Goal: Communication & Community: Participate in discussion

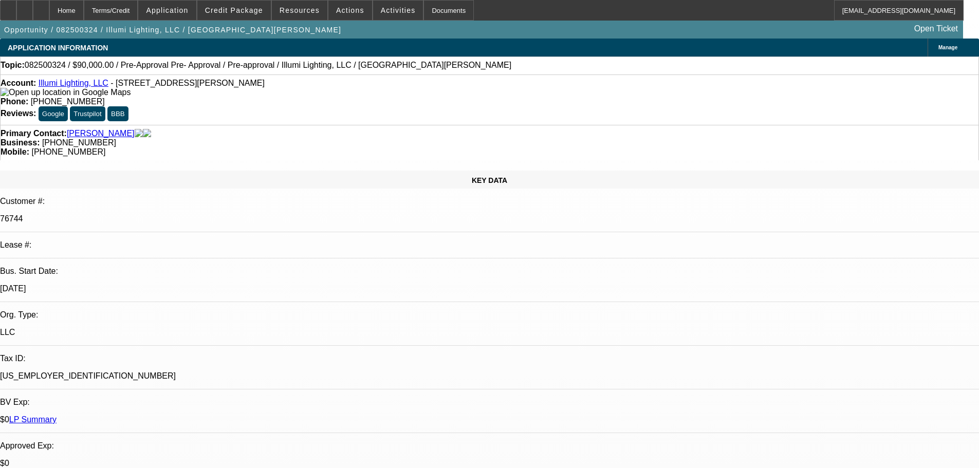
select select "0"
select select "3"
select select "0"
select select "6"
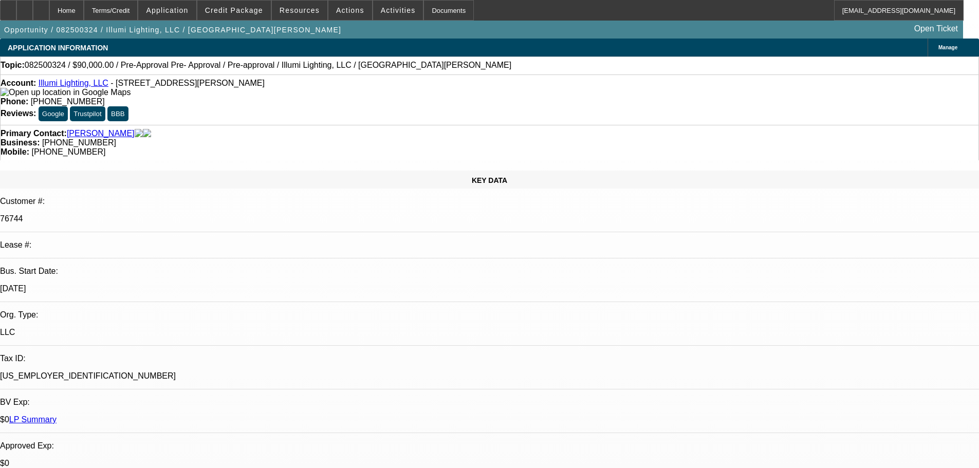
select select "0"
select select "3"
select select "0"
select select "6"
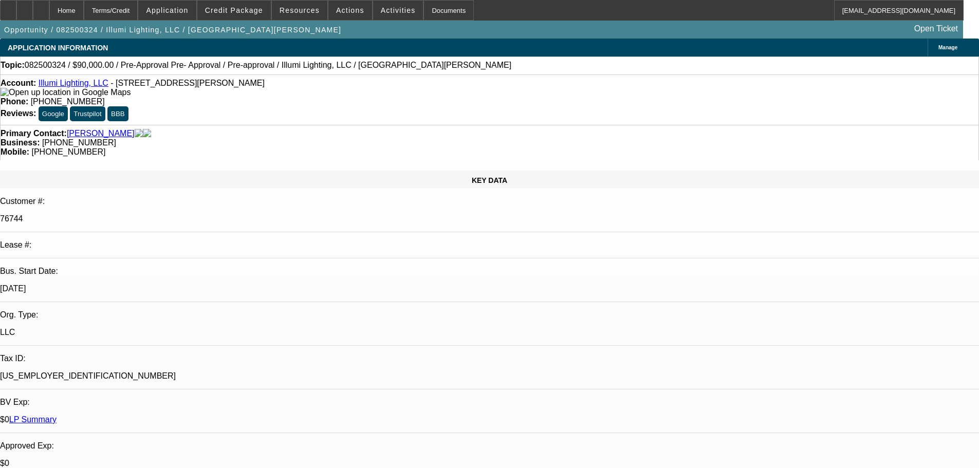
drag, startPoint x: 793, startPoint y: 102, endPoint x: 795, endPoint y: 118, distance: 16.6
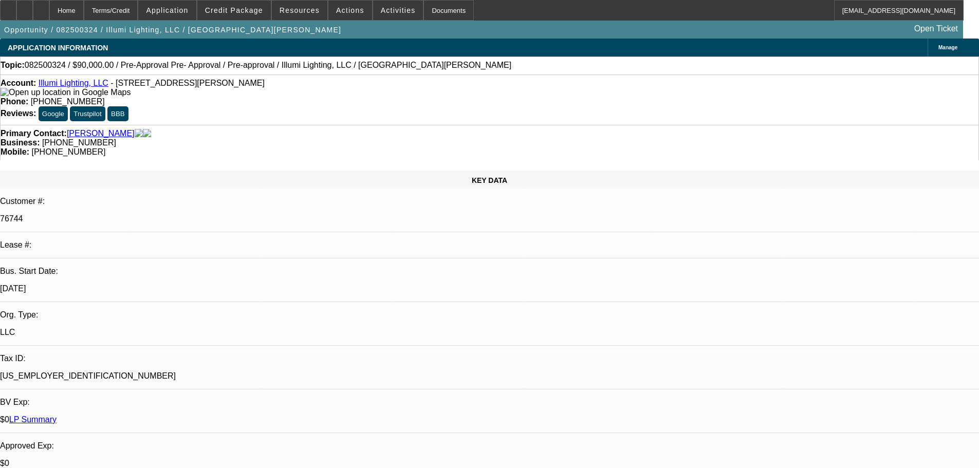
drag, startPoint x: 716, startPoint y: 342, endPoint x: 808, endPoint y: 349, distance: 92.7
drag, startPoint x: 742, startPoint y: 339, endPoint x: 776, endPoint y: 364, distance: 42.0
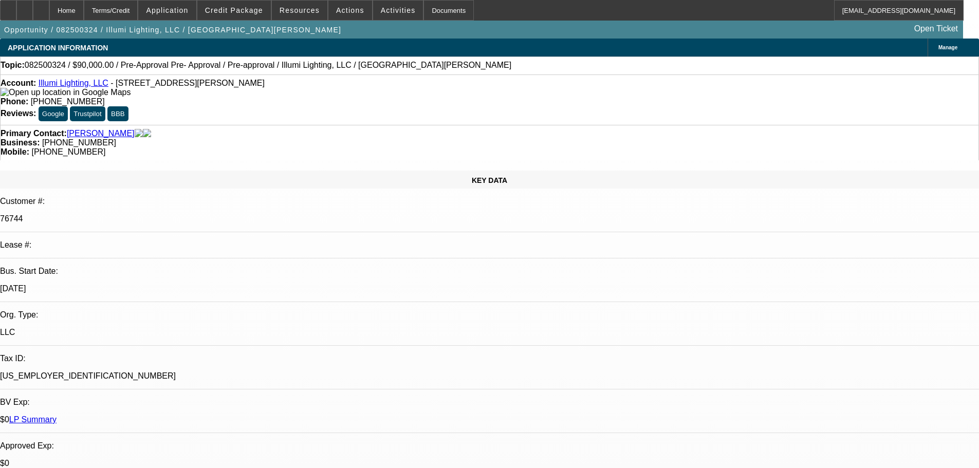
drag, startPoint x: 746, startPoint y: 363, endPoint x: 660, endPoint y: 340, distance: 88.9
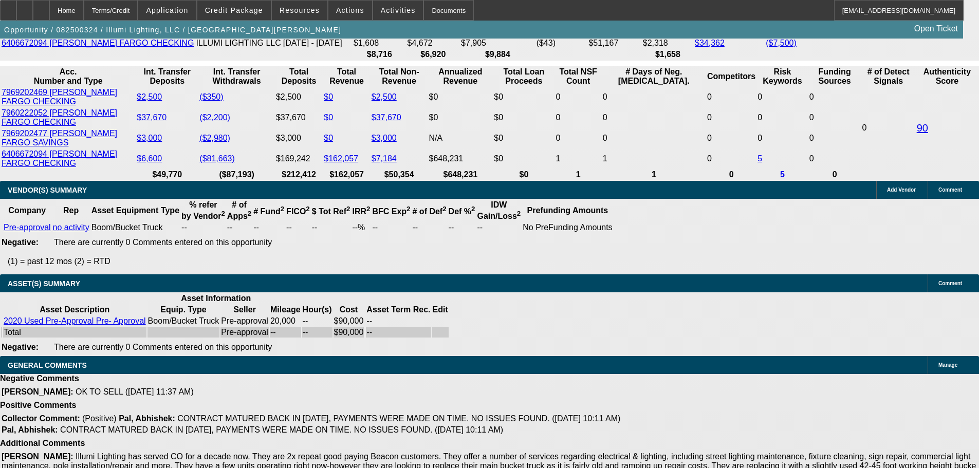
drag, startPoint x: 398, startPoint y: 324, endPoint x: 450, endPoint y: 475, distance: 159.0
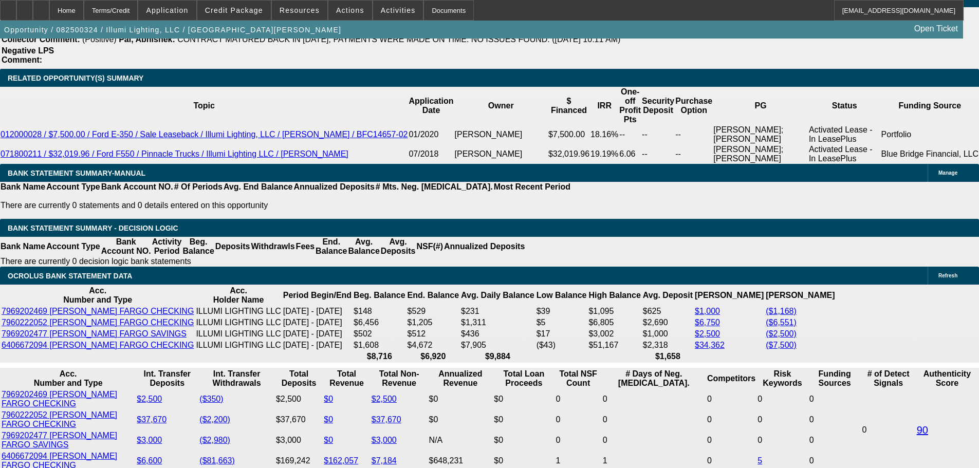
drag, startPoint x: 496, startPoint y: 346, endPoint x: 493, endPoint y: 200, distance: 146.0
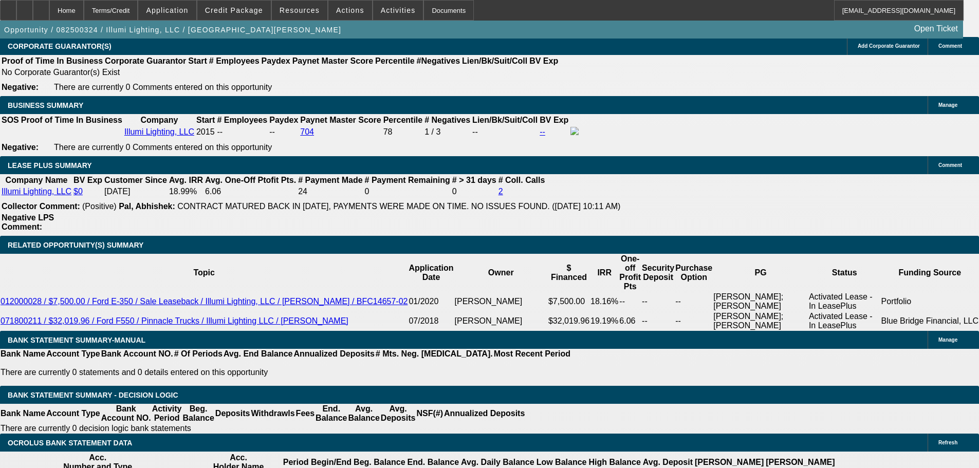
scroll to position [1779, 0]
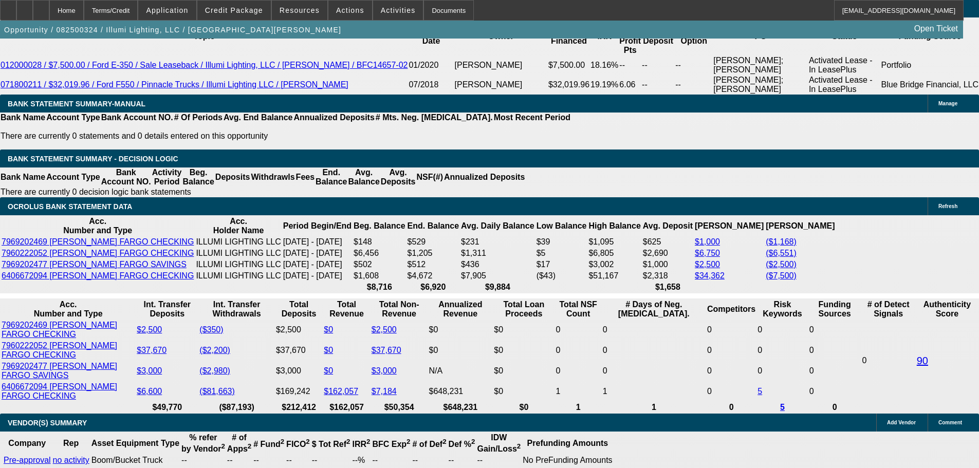
drag, startPoint x: 541, startPoint y: 186, endPoint x: 580, endPoint y: 313, distance: 132.9
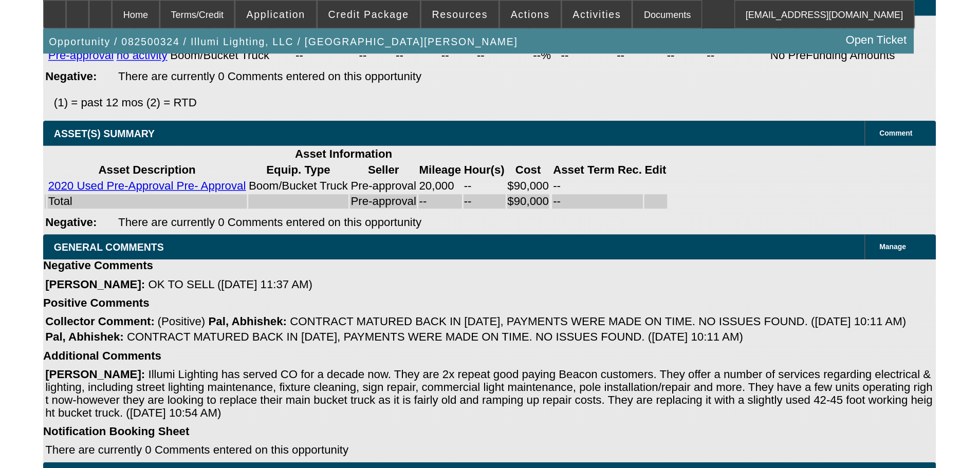
scroll to position [2047, 0]
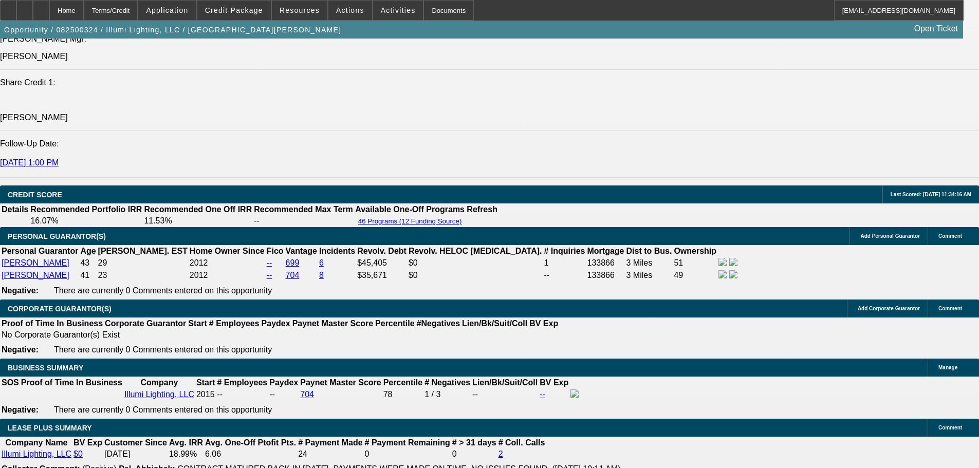
drag, startPoint x: 499, startPoint y: 301, endPoint x: 500, endPoint y: 167, distance: 133.7
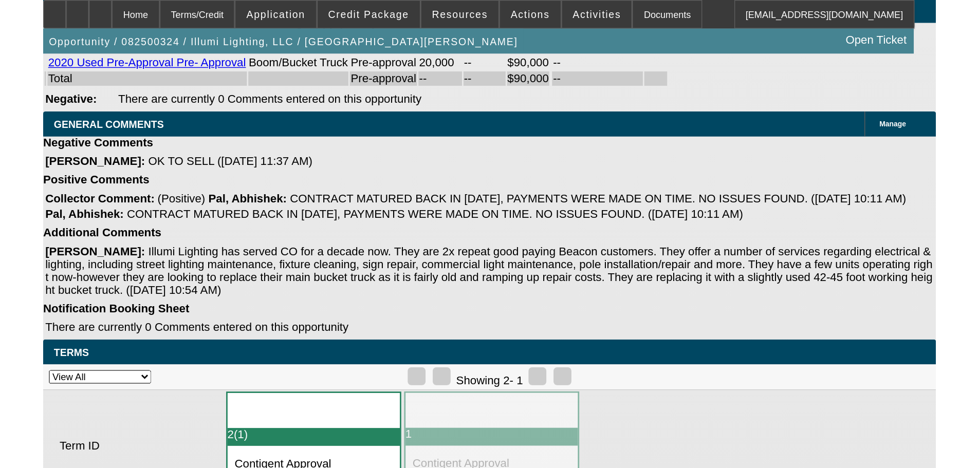
scroll to position [2136, 0]
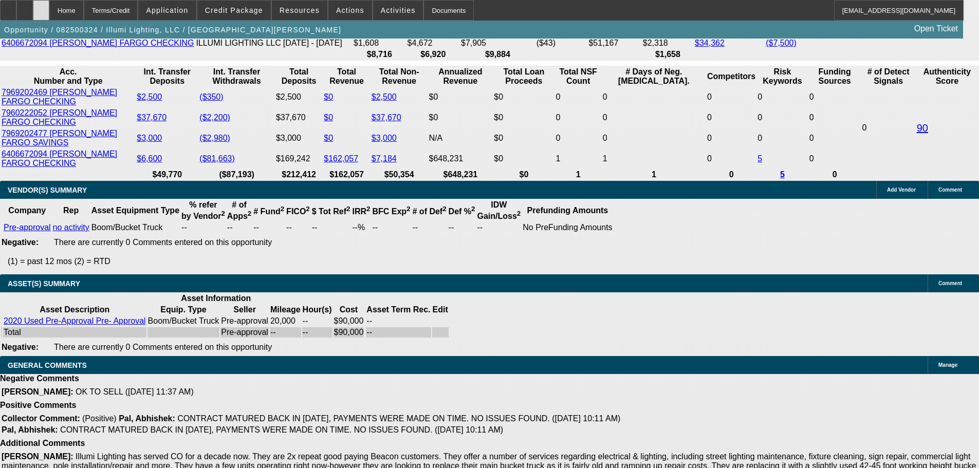
click at [49, 3] on div at bounding box center [41, 10] width 16 height 21
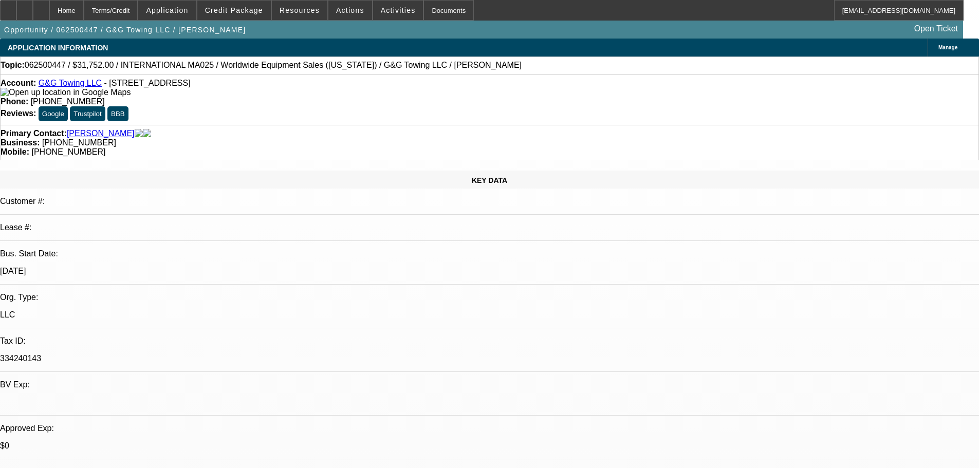
select select "0"
select select "2"
select select "0.1"
select select "4"
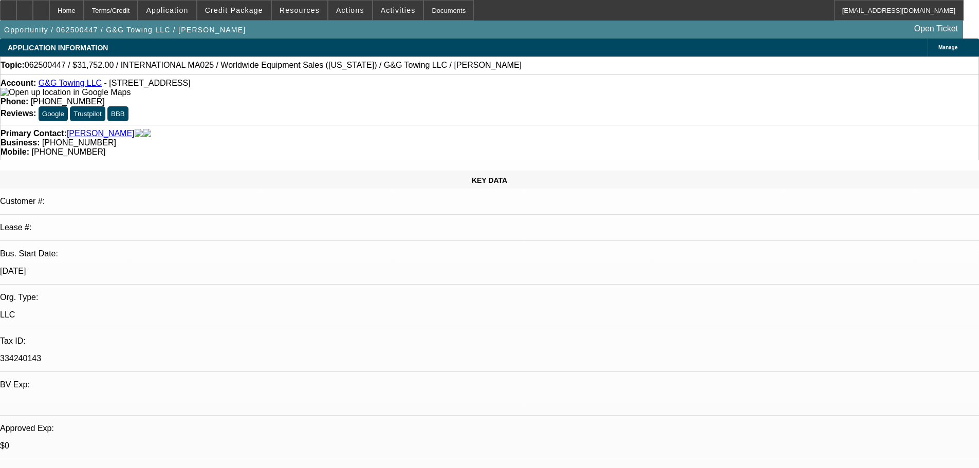
select select "0"
select select "2"
select select "0.1"
select select "4"
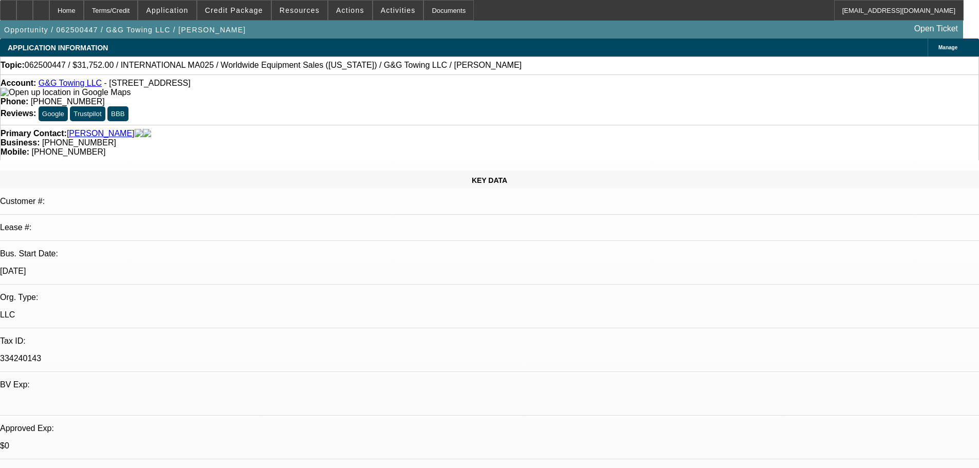
select select "0"
select select "2"
select select "0.1"
select select "4"
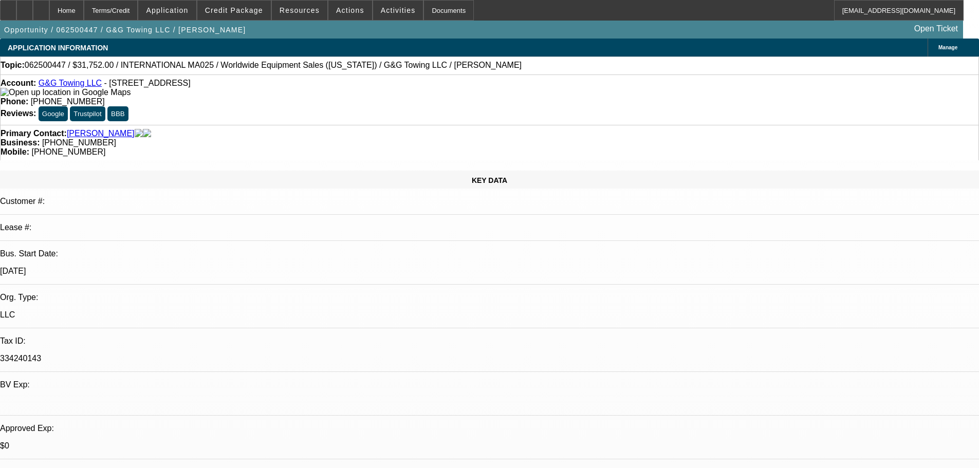
select select "0"
select select "2"
select select "0.1"
select select "4"
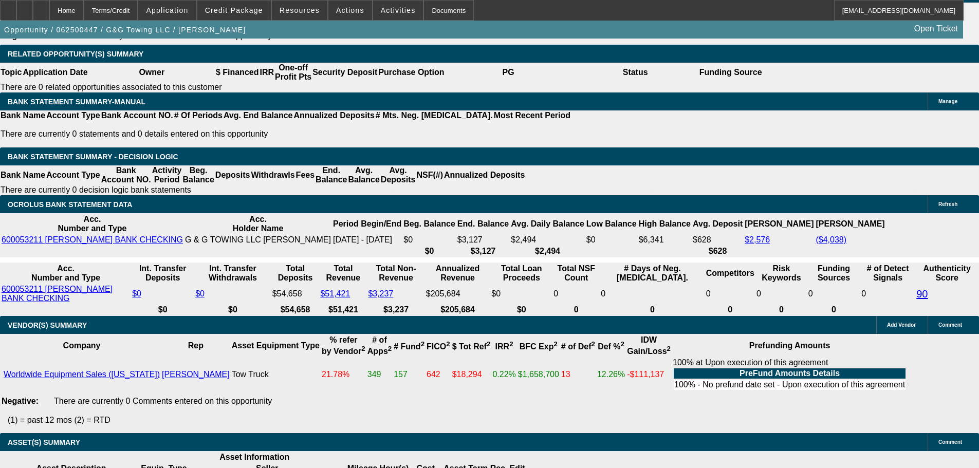
drag, startPoint x: 568, startPoint y: 210, endPoint x: 603, endPoint y: 346, distance: 140.0
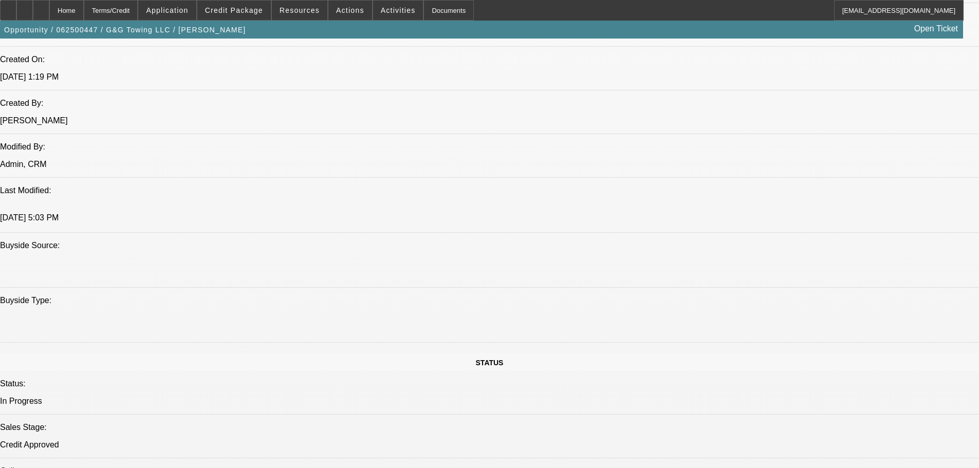
drag, startPoint x: 643, startPoint y: 334, endPoint x: 633, endPoint y: 69, distance: 264.9
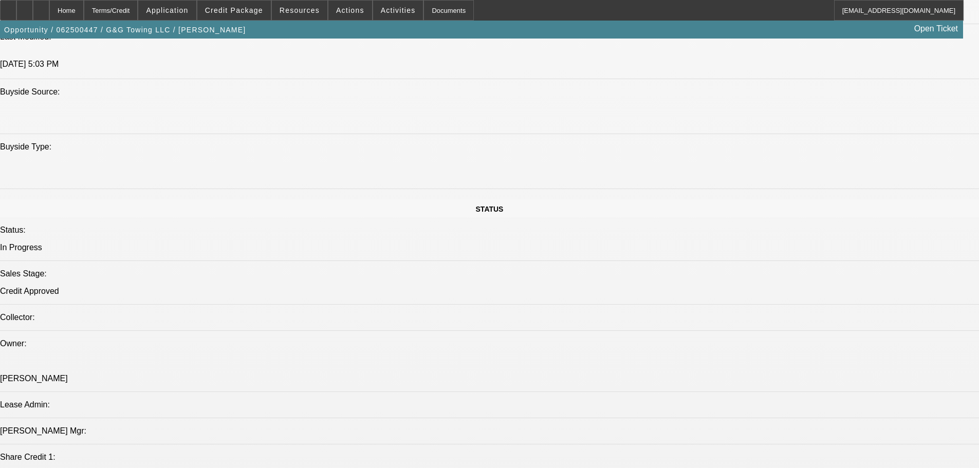
scroll to position [113, 0]
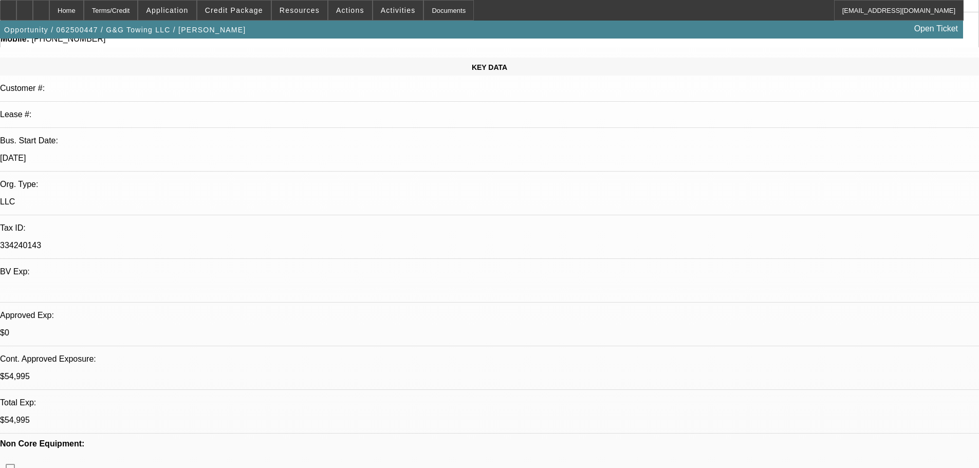
drag, startPoint x: 461, startPoint y: 429, endPoint x: 444, endPoint y: 304, distance: 126.0
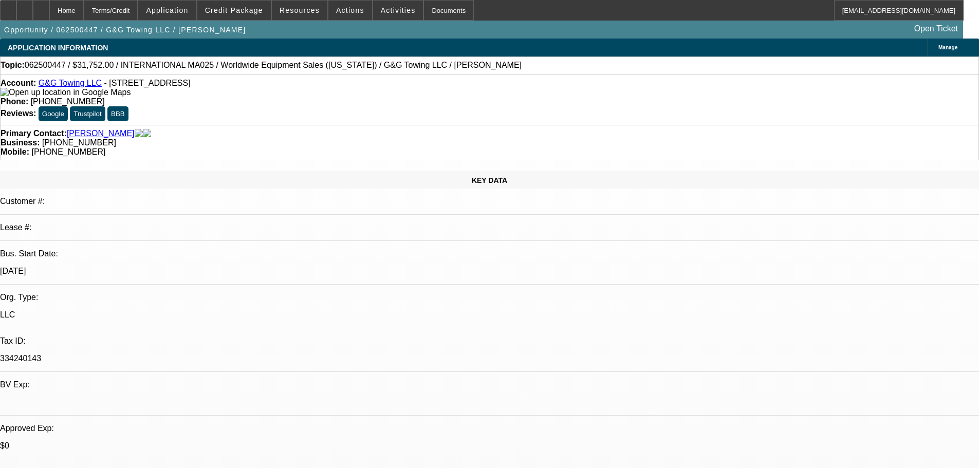
radio input "true"
drag, startPoint x: 778, startPoint y: 192, endPoint x: 712, endPoint y: 209, distance: 69.0
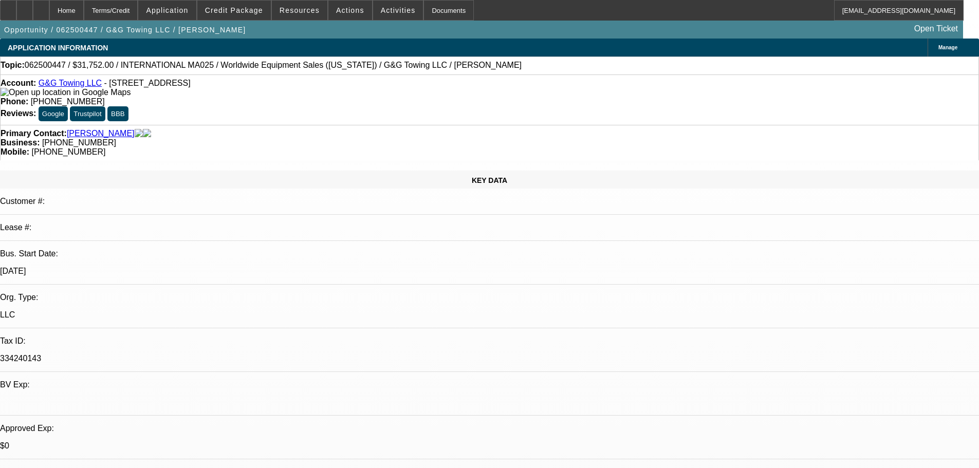
drag, startPoint x: 712, startPoint y: 209, endPoint x: 710, endPoint y: 203, distance: 6.3
paste textarea "[PHONE_NUMBER]"
type textarea "[PHONE_NUMBER]"
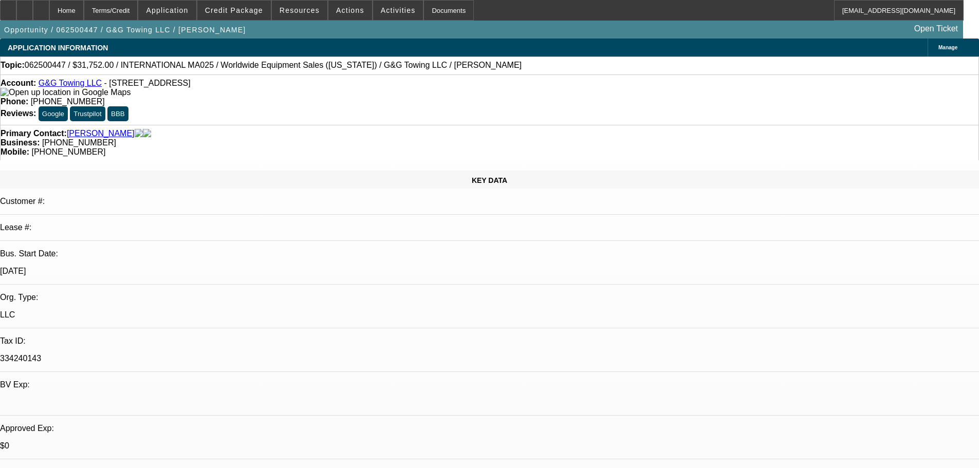
radio input "true"
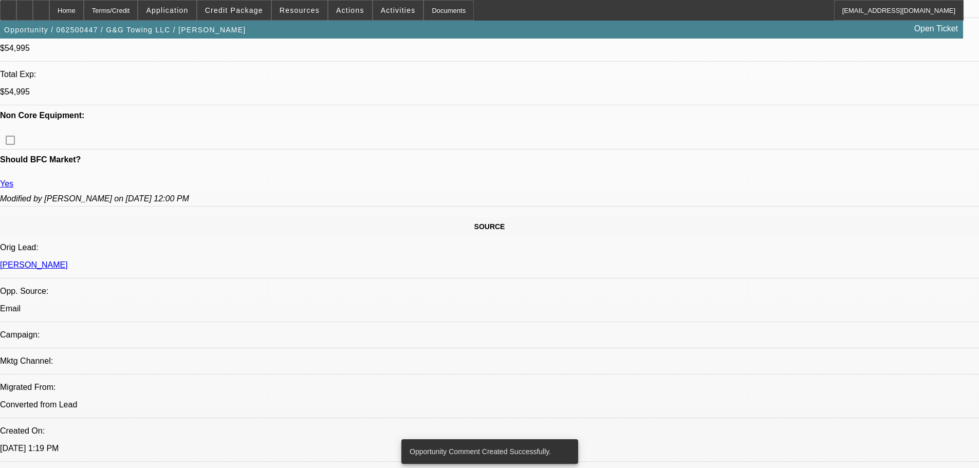
drag, startPoint x: 425, startPoint y: 419, endPoint x: 380, endPoint y: 319, distance: 109.6
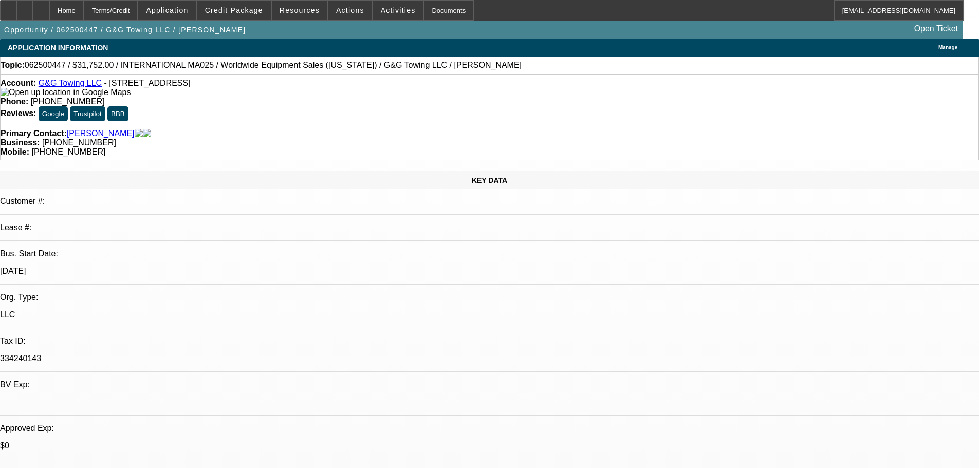
drag, startPoint x: 432, startPoint y: -6, endPoint x: 426, endPoint y: 60, distance: 66.1
drag, startPoint x: 335, startPoint y: 229, endPoint x: 325, endPoint y: 37, distance: 192.0
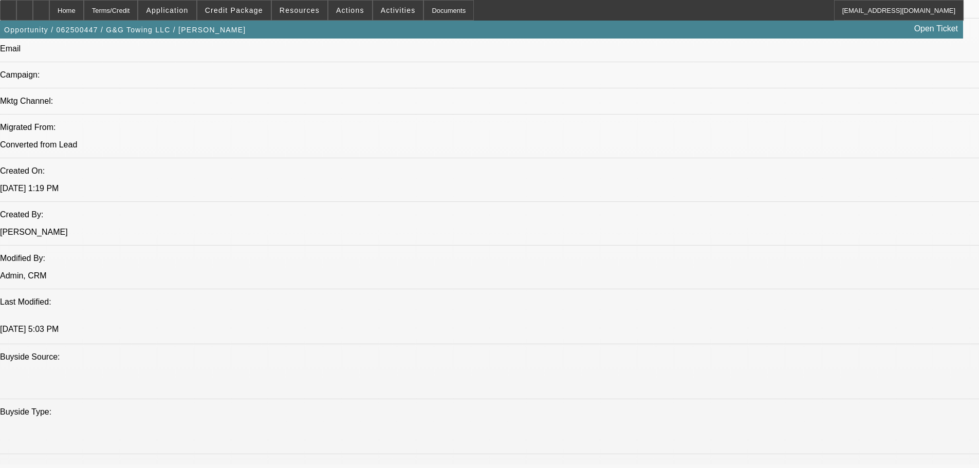
scroll to position [720, 0]
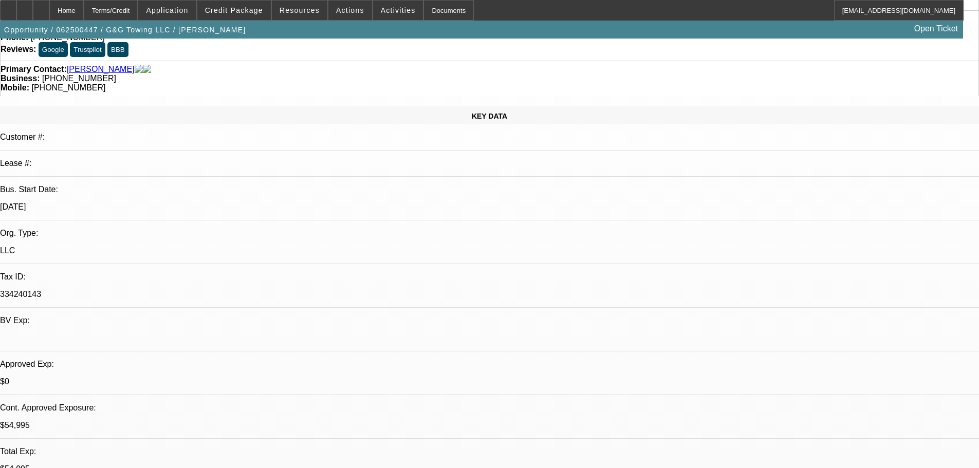
drag, startPoint x: 415, startPoint y: 288, endPoint x: 403, endPoint y: 191, distance: 98.0
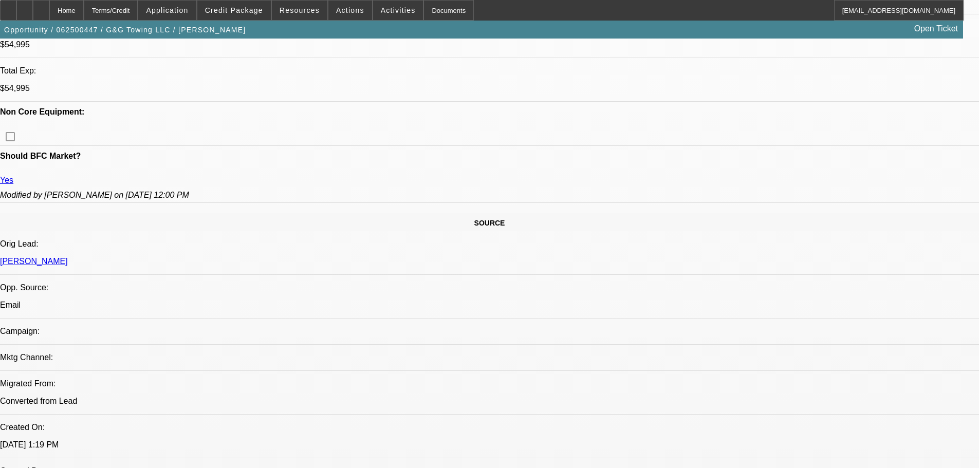
scroll to position [339, 0]
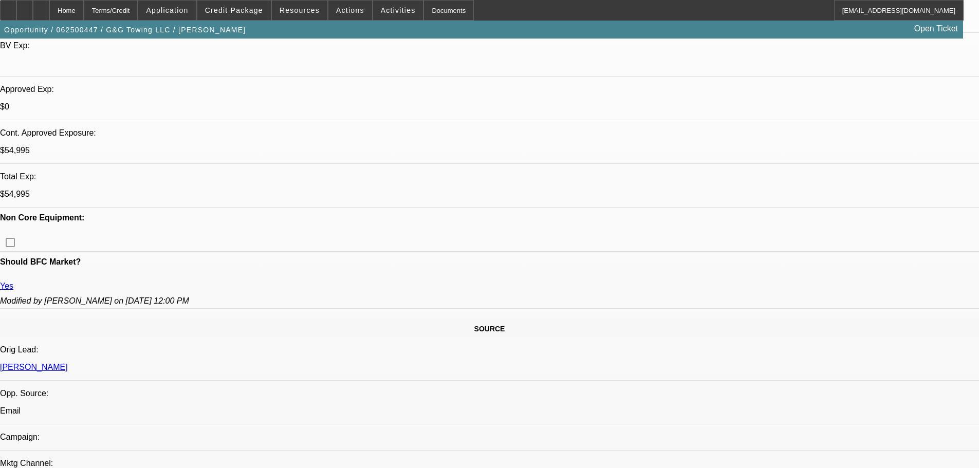
drag, startPoint x: 459, startPoint y: 281, endPoint x: 515, endPoint y: 135, distance: 156.7
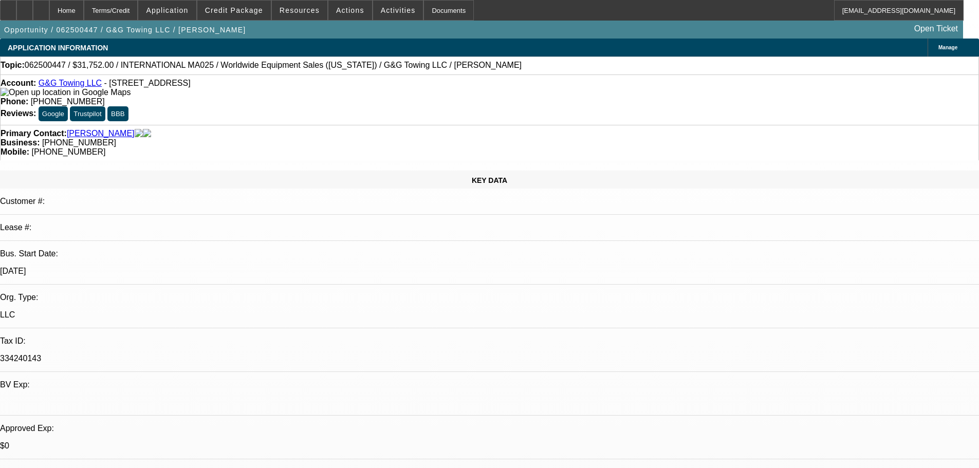
radio input "true"
drag, startPoint x: 771, startPoint y: 209, endPoint x: 764, endPoint y: 210, distance: 6.7
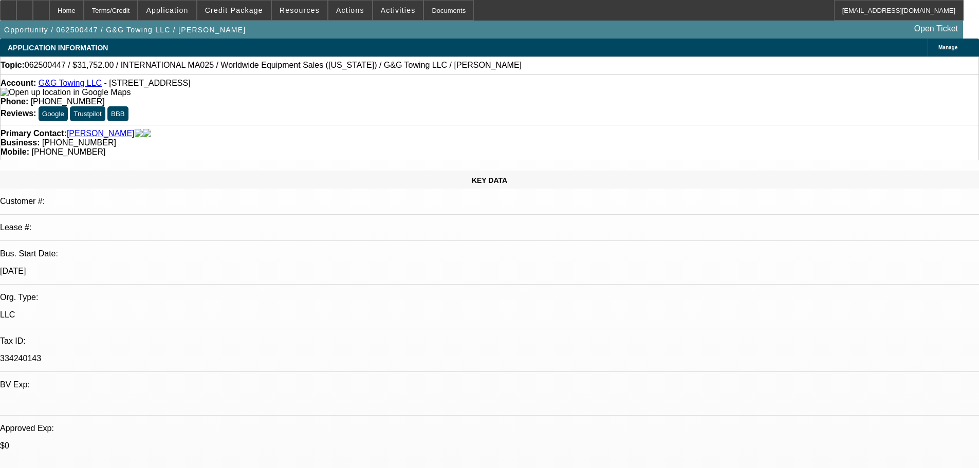
radio input "true"
drag, startPoint x: 785, startPoint y: 186, endPoint x: 781, endPoint y: 178, distance: 8.5
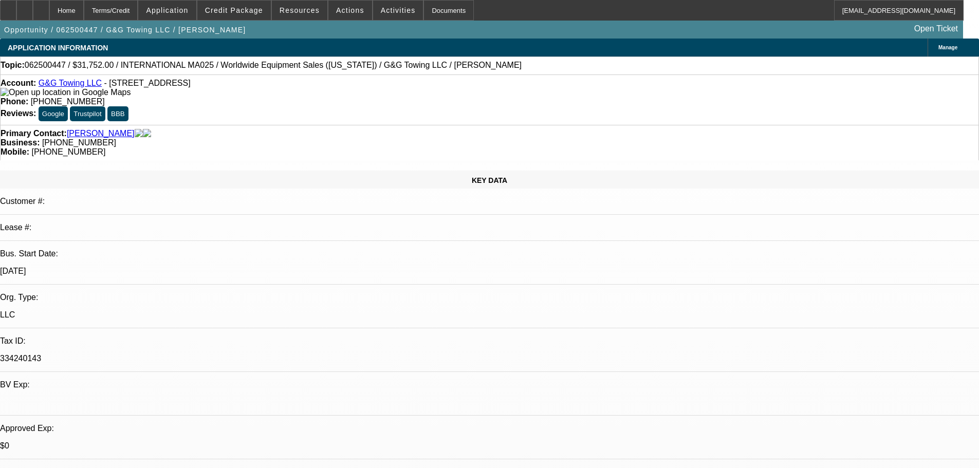
radio input "true"
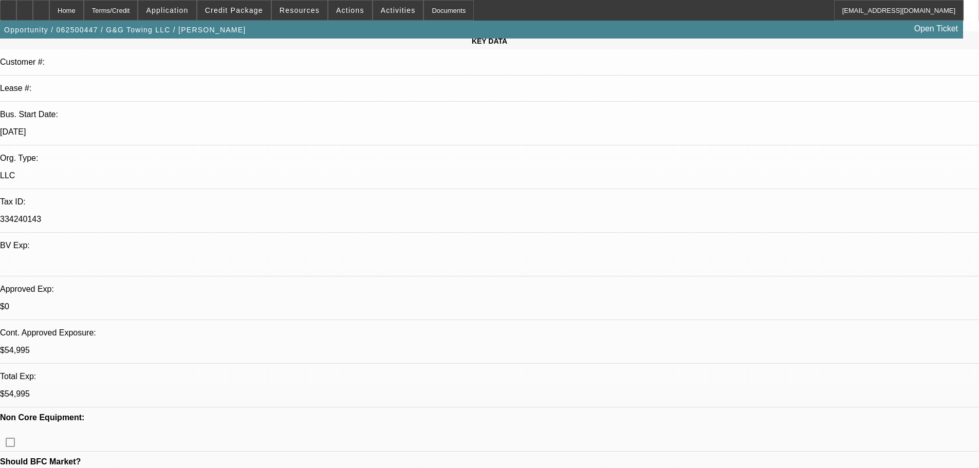
scroll to position [411, 0]
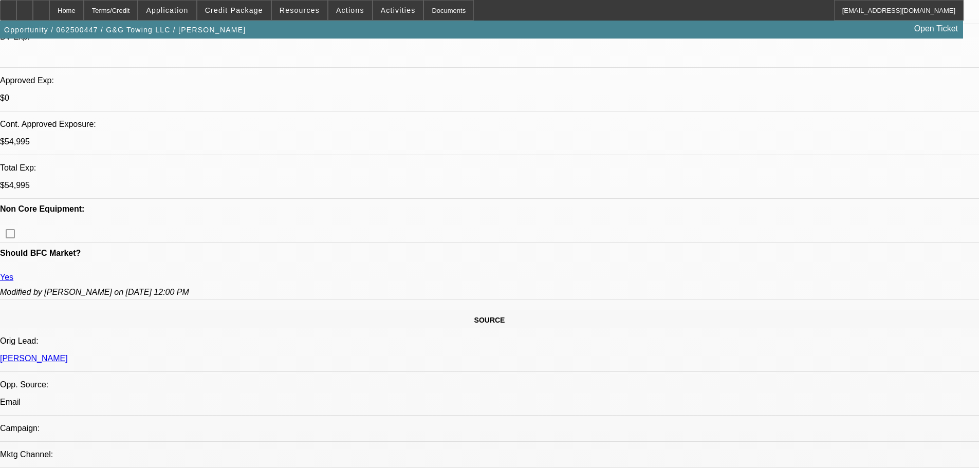
drag, startPoint x: 382, startPoint y: 289, endPoint x: 361, endPoint y: 190, distance: 101.3
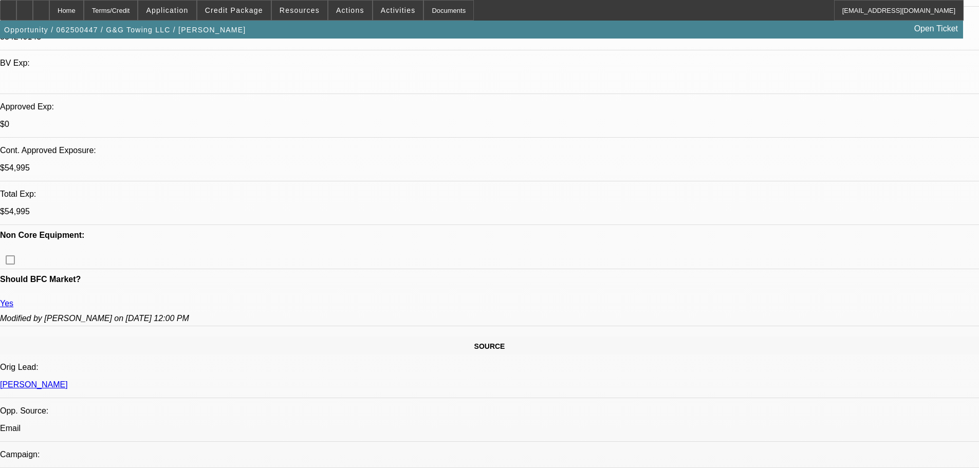
scroll to position [5, 0]
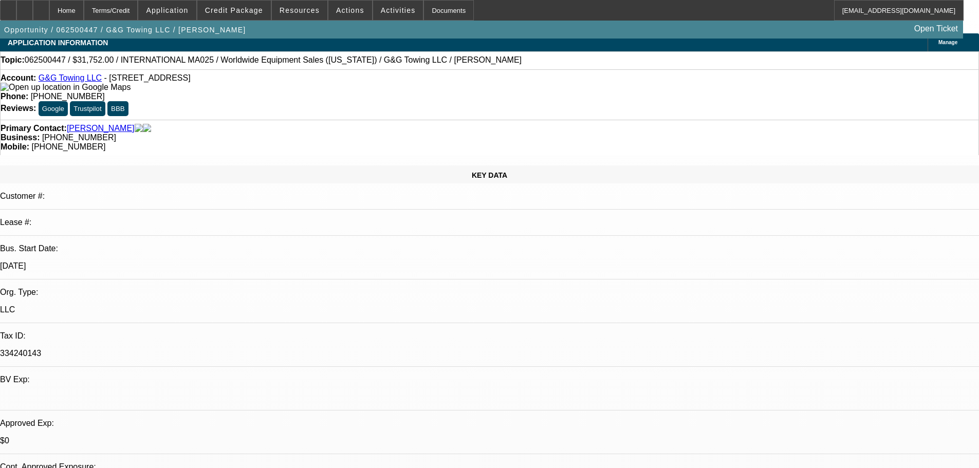
drag, startPoint x: 364, startPoint y: 264, endPoint x: 354, endPoint y: 130, distance: 134.1
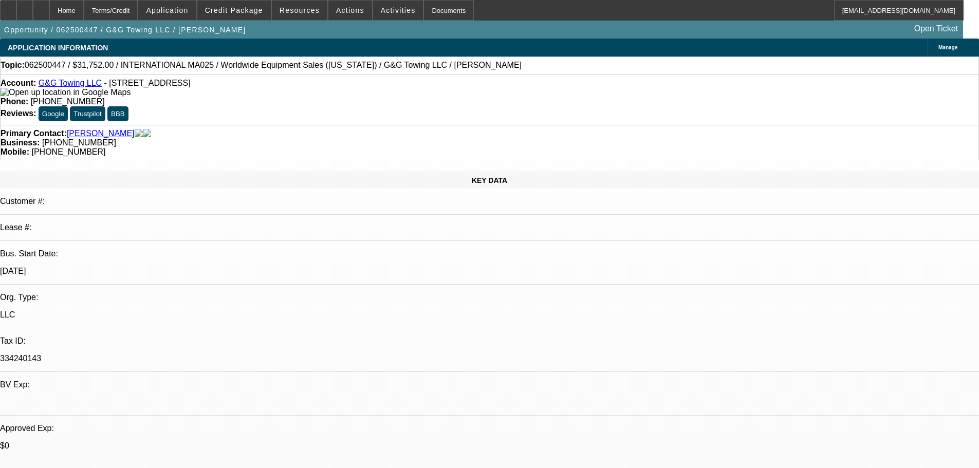
drag, startPoint x: 710, startPoint y: 44, endPoint x: 787, endPoint y: 45, distance: 76.1
drag, startPoint x: 773, startPoint y: 47, endPoint x: 822, endPoint y: 48, distance: 49.4
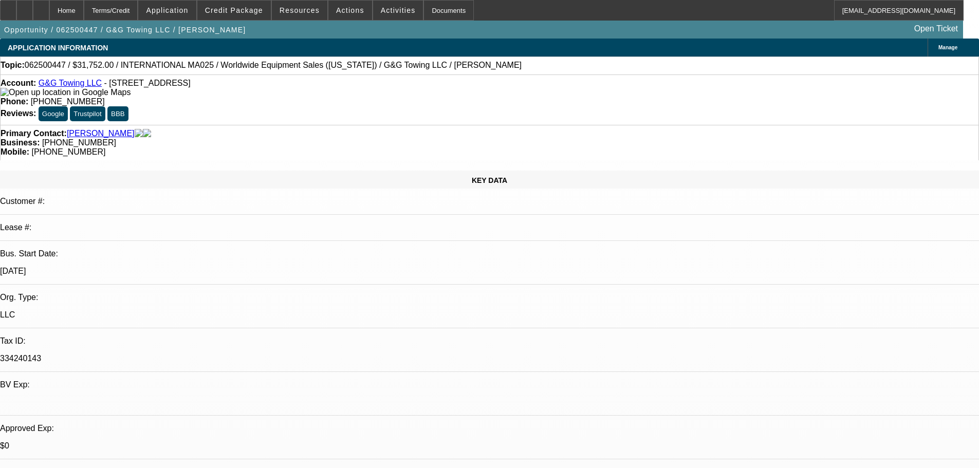
drag, startPoint x: 826, startPoint y: 50, endPoint x: 798, endPoint y: 52, distance: 27.8
drag, startPoint x: 765, startPoint y: 49, endPoint x: 690, endPoint y: 49, distance: 75.1
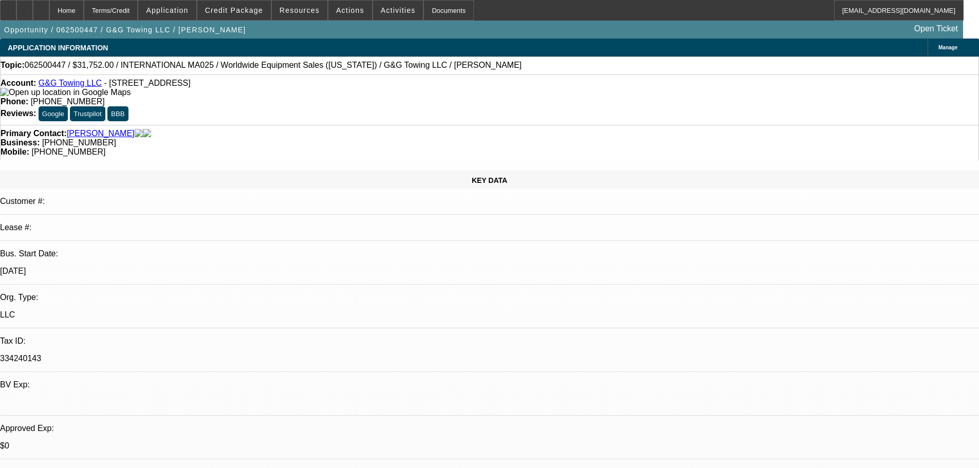
drag, startPoint x: 690, startPoint y: 49, endPoint x: 721, endPoint y: 45, distance: 31.6
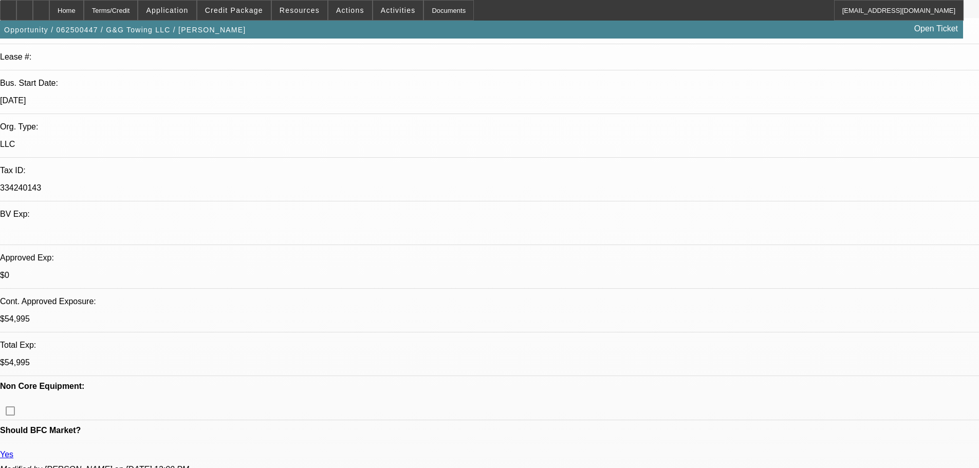
drag, startPoint x: 359, startPoint y: 224, endPoint x: 352, endPoint y: 351, distance: 126.6
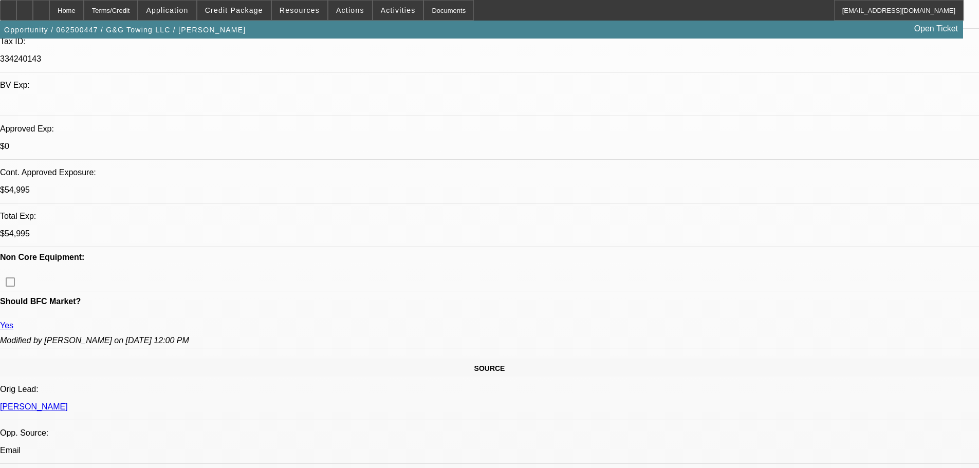
drag, startPoint x: 331, startPoint y: 251, endPoint x: 320, endPoint y: 374, distance: 122.9
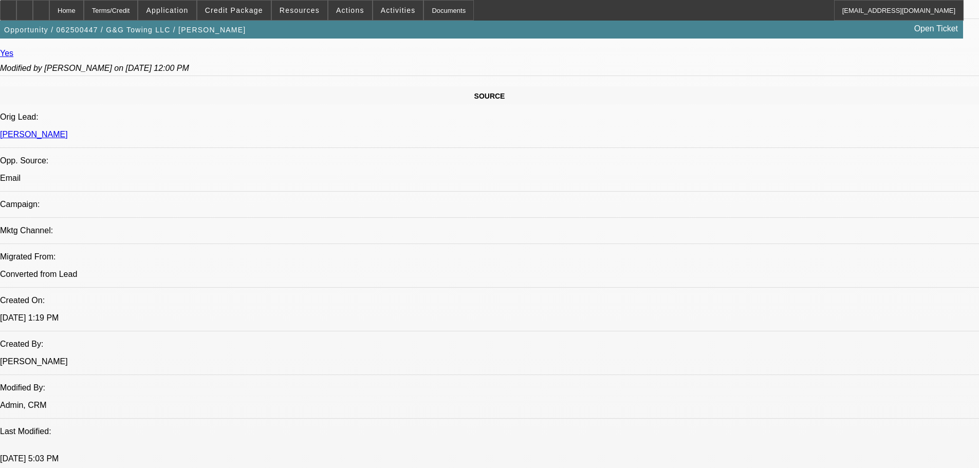
drag, startPoint x: 327, startPoint y: 241, endPoint x: 327, endPoint y: 329, distance: 87.9
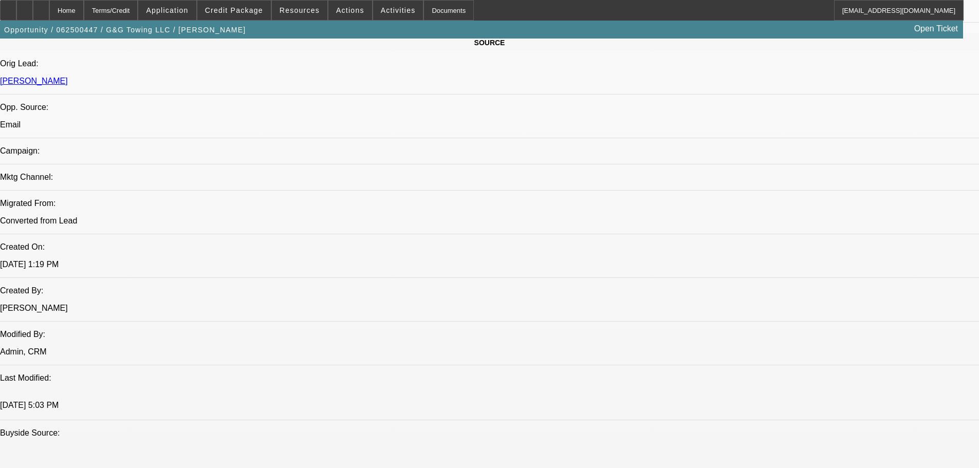
drag, startPoint x: 335, startPoint y: 205, endPoint x: 343, endPoint y: 399, distance: 194.0
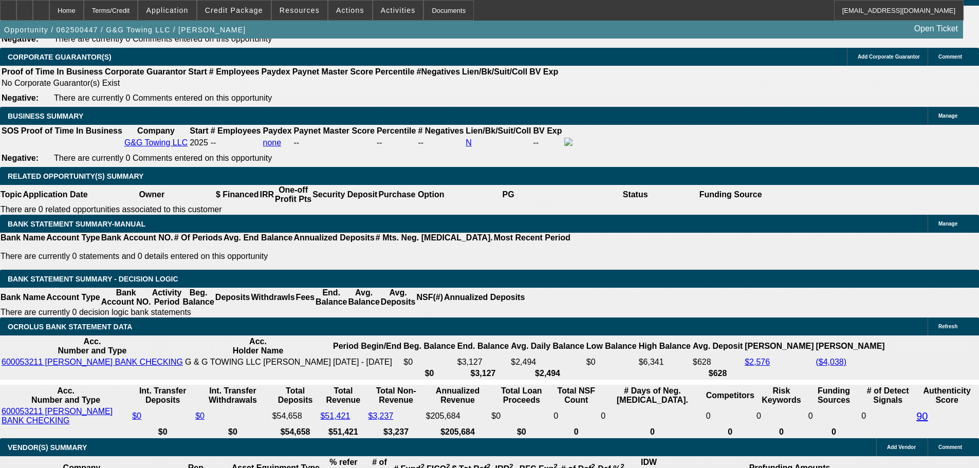
scroll to position [1632, 0]
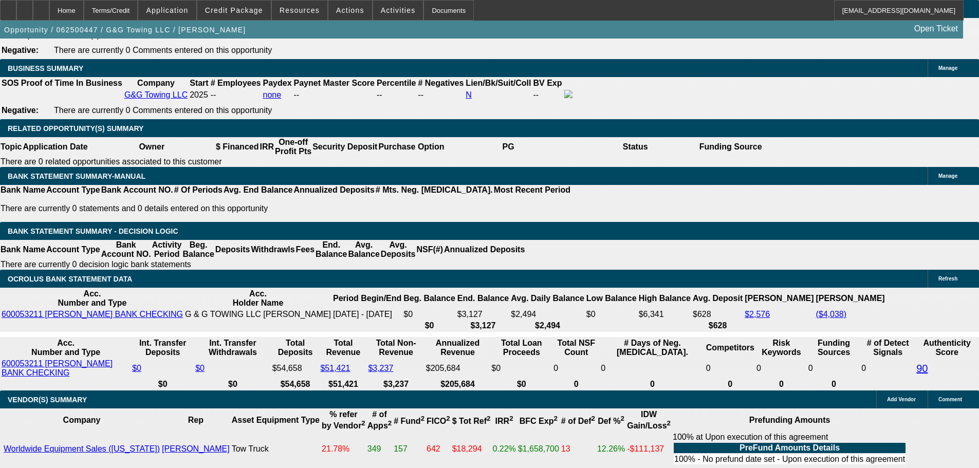
drag, startPoint x: 358, startPoint y: 338, endPoint x: 426, endPoint y: 321, distance: 69.9
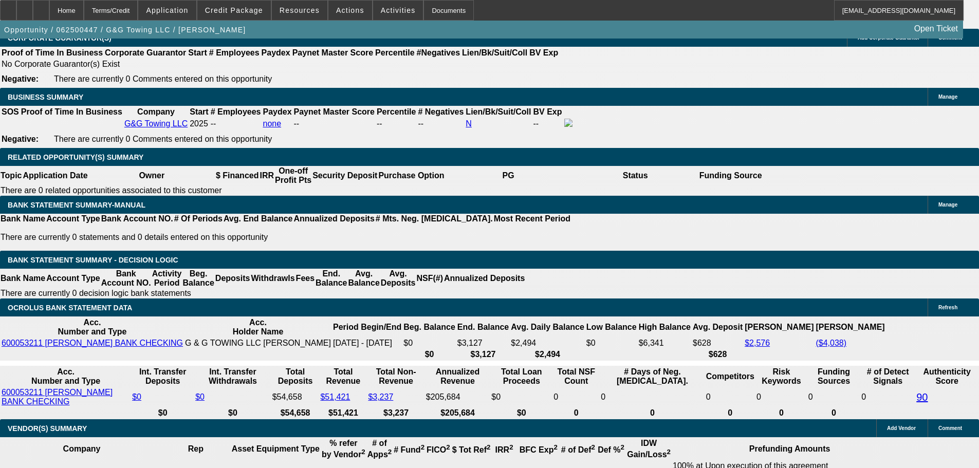
drag, startPoint x: 383, startPoint y: 191, endPoint x: 391, endPoint y: 158, distance: 33.9
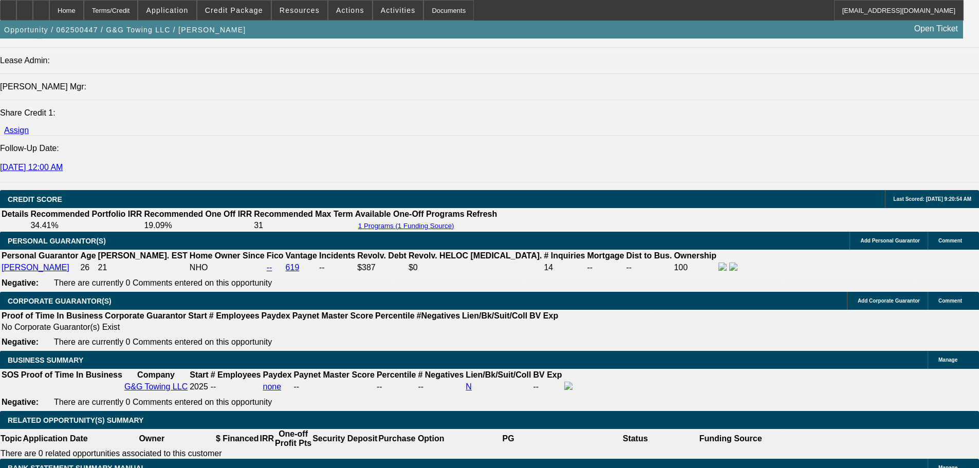
scroll to position [409, 0]
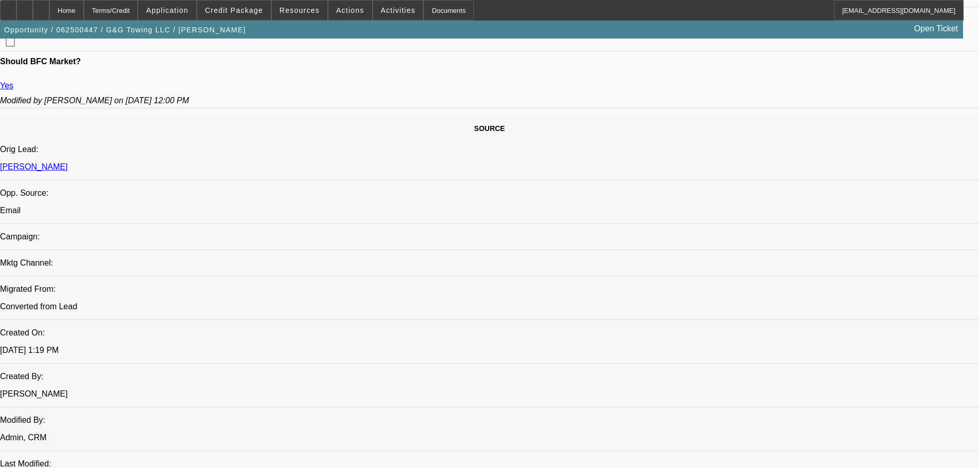
drag, startPoint x: 374, startPoint y: 180, endPoint x: 371, endPoint y: 135, distance: 45.3
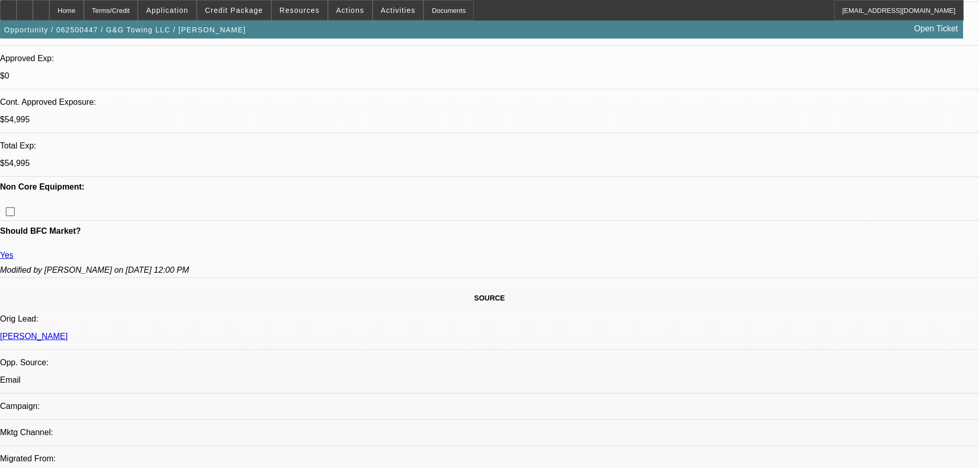
drag, startPoint x: 372, startPoint y: 218, endPoint x: 362, endPoint y: 168, distance: 50.8
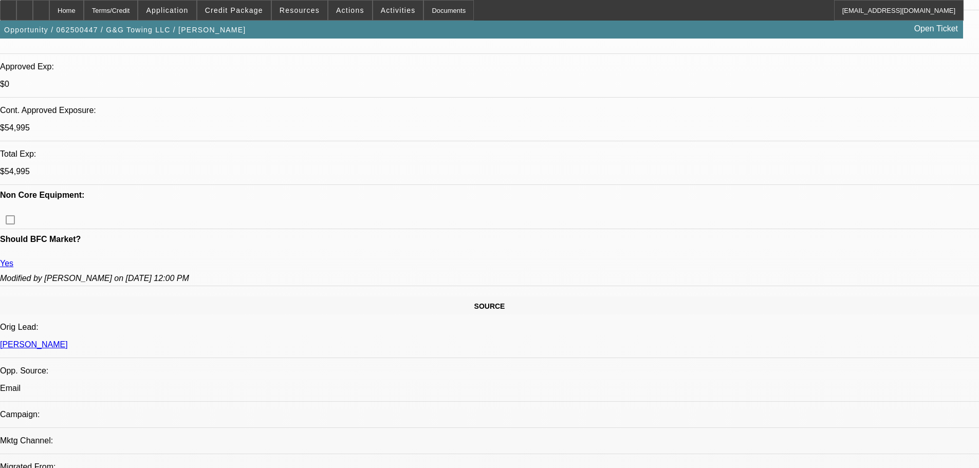
drag, startPoint x: 381, startPoint y: 192, endPoint x: 370, endPoint y: 108, distance: 84.6
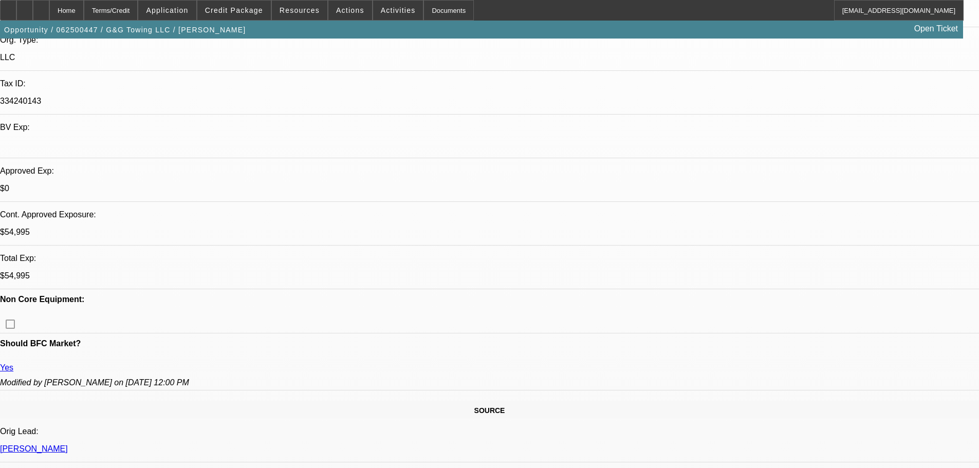
scroll to position [0, 0]
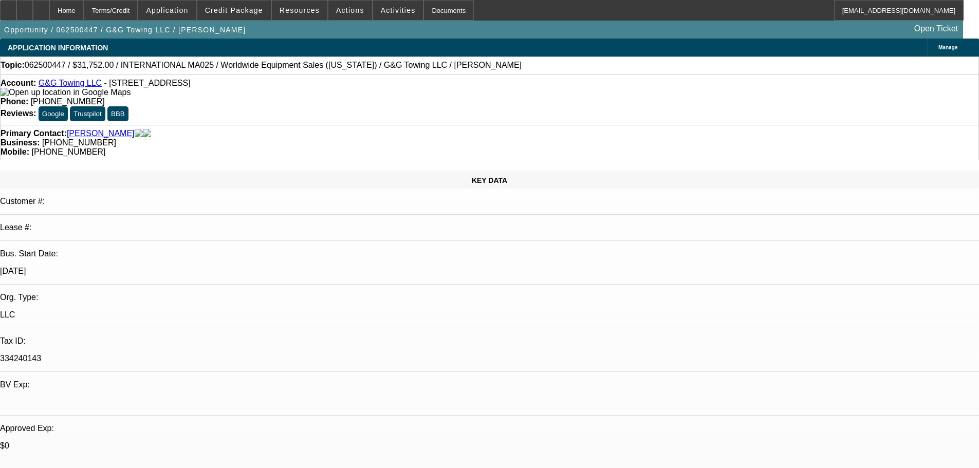
drag, startPoint x: 404, startPoint y: 233, endPoint x: 387, endPoint y: 72, distance: 161.7
drag, startPoint x: 422, startPoint y: 248, endPoint x: 416, endPoint y: 242, distance: 8.0
drag, startPoint x: 424, startPoint y: 181, endPoint x: 424, endPoint y: 143, distance: 37.5
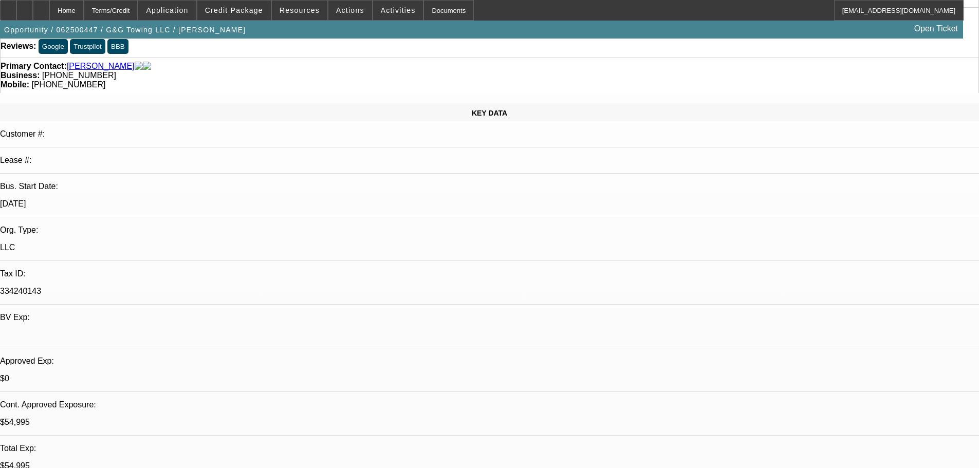
drag, startPoint x: 446, startPoint y: 343, endPoint x: 436, endPoint y: 352, distance: 12.7
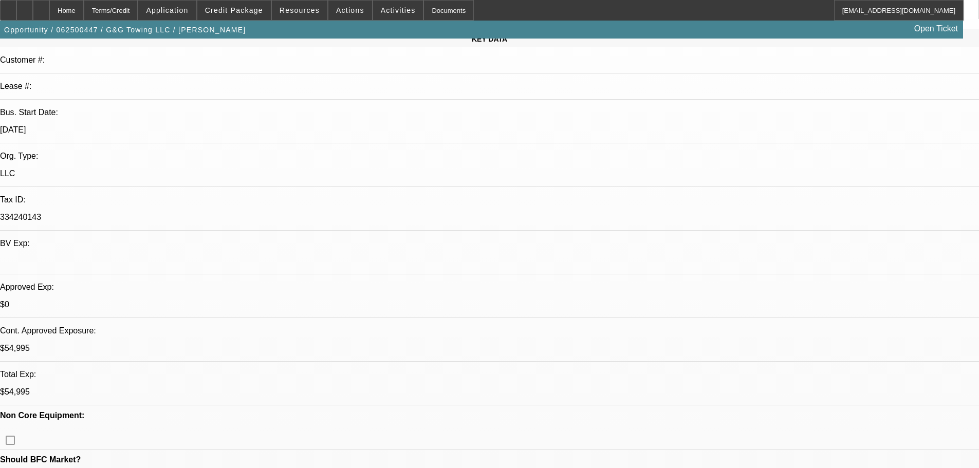
drag, startPoint x: 376, startPoint y: 191, endPoint x: 383, endPoint y: 326, distance: 135.9
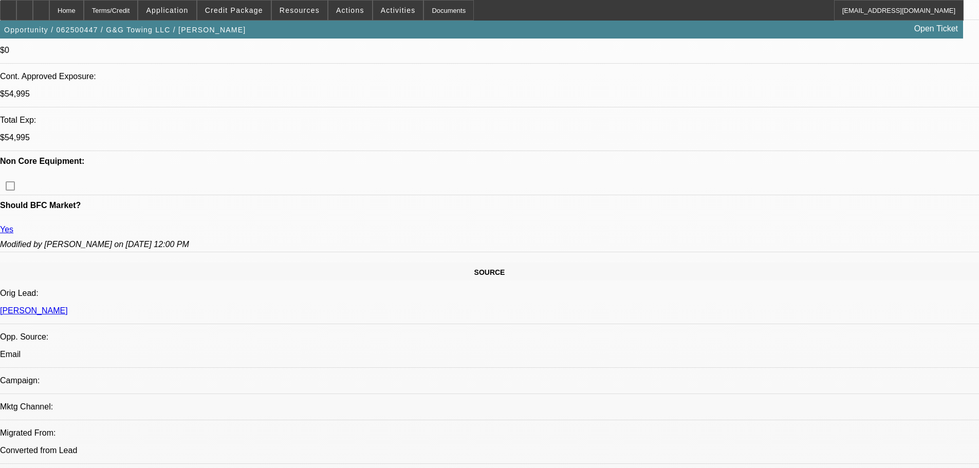
drag, startPoint x: 388, startPoint y: 248, endPoint x: 389, endPoint y: 378, distance: 130.1
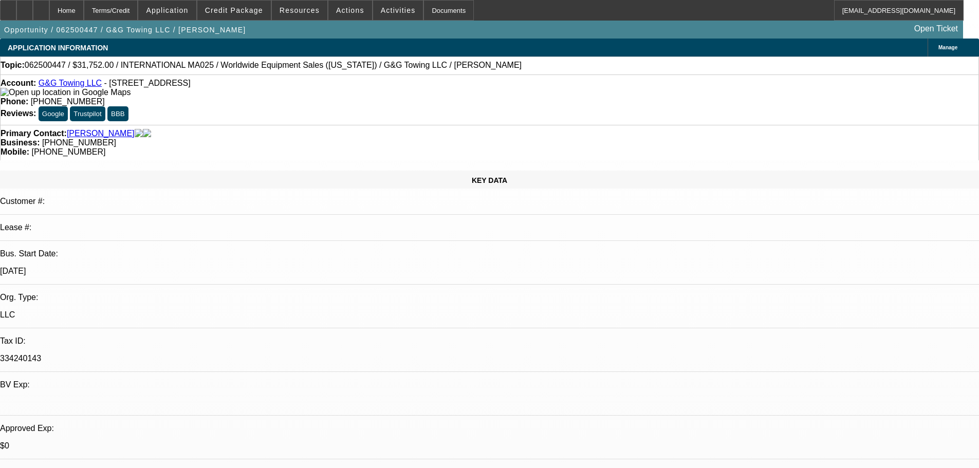
drag, startPoint x: 360, startPoint y: 222, endPoint x: 436, endPoint y: 266, distance: 88.3
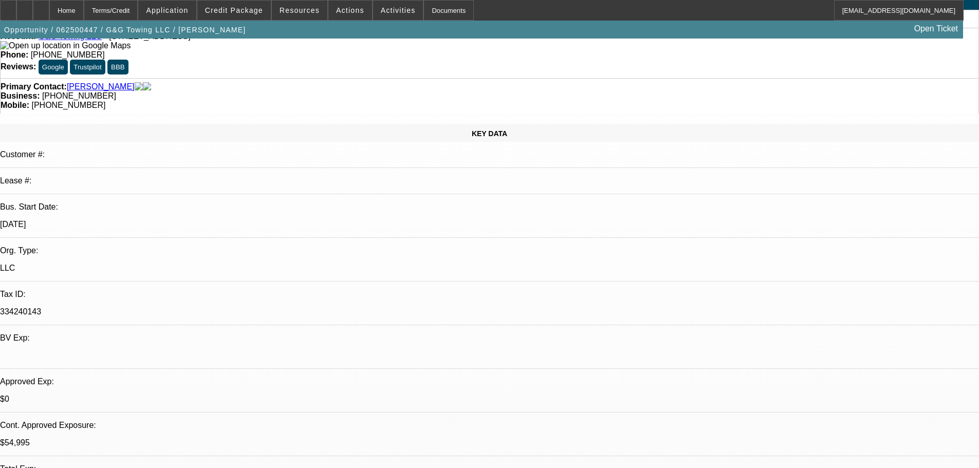
drag, startPoint x: 391, startPoint y: 248, endPoint x: 404, endPoint y: 318, distance: 70.7
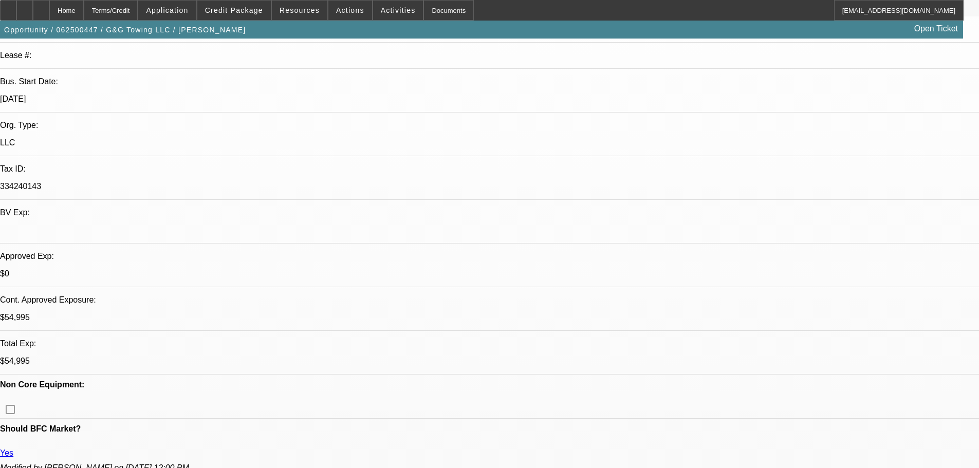
drag, startPoint x: 411, startPoint y: 305, endPoint x: 411, endPoint y: 255, distance: 49.9
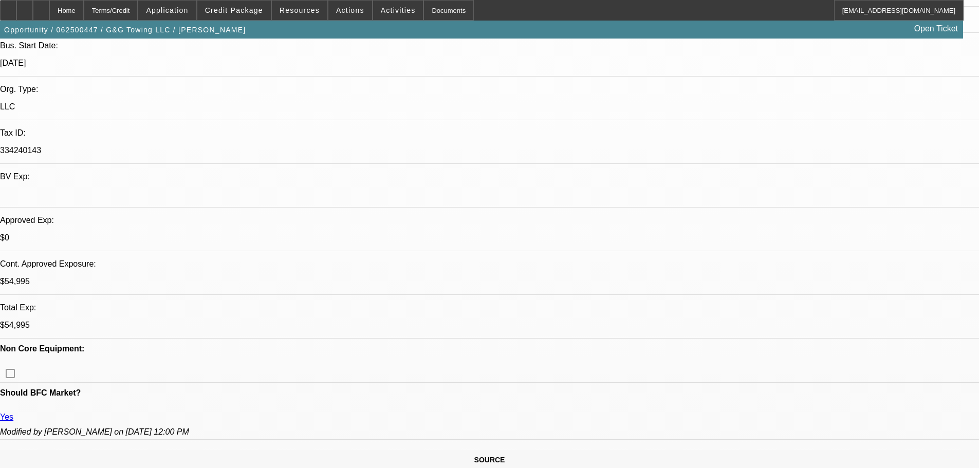
drag, startPoint x: 413, startPoint y: 190, endPoint x: 417, endPoint y: 231, distance: 41.4
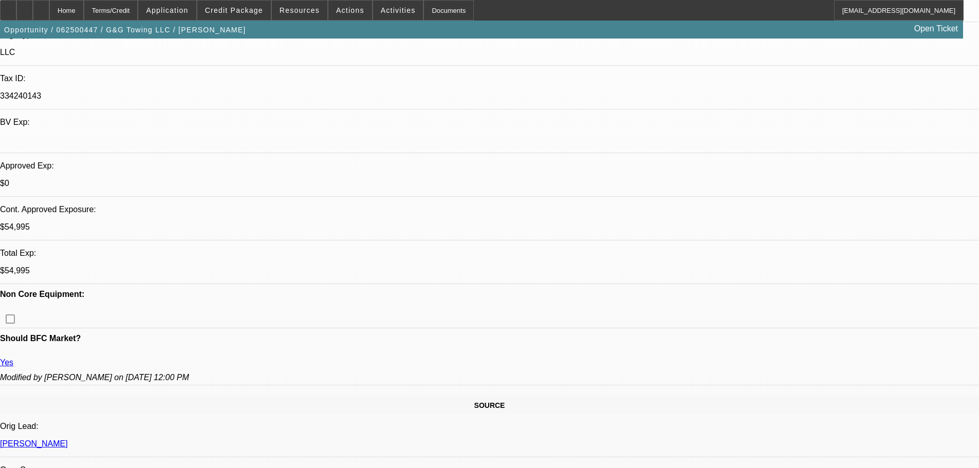
drag, startPoint x: 428, startPoint y: 247, endPoint x: 433, endPoint y: 315, distance: 68.1
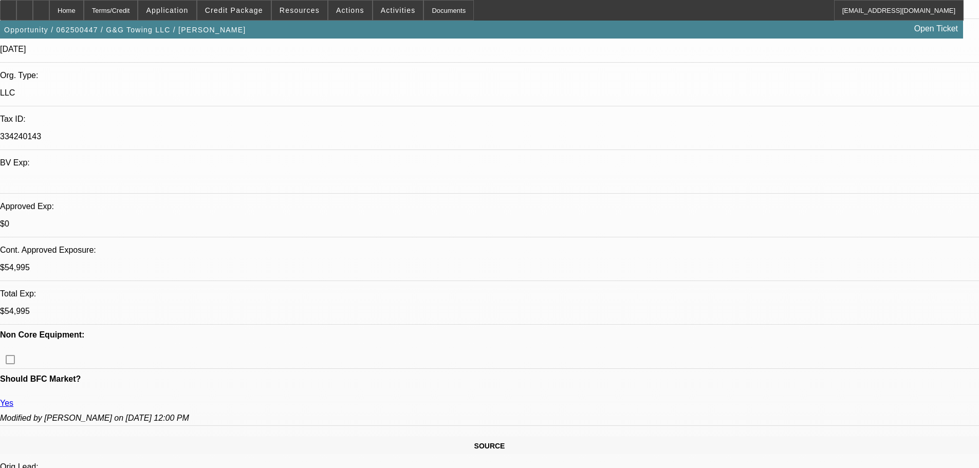
drag, startPoint x: 432, startPoint y: 118, endPoint x: 435, endPoint y: 168, distance: 50.0
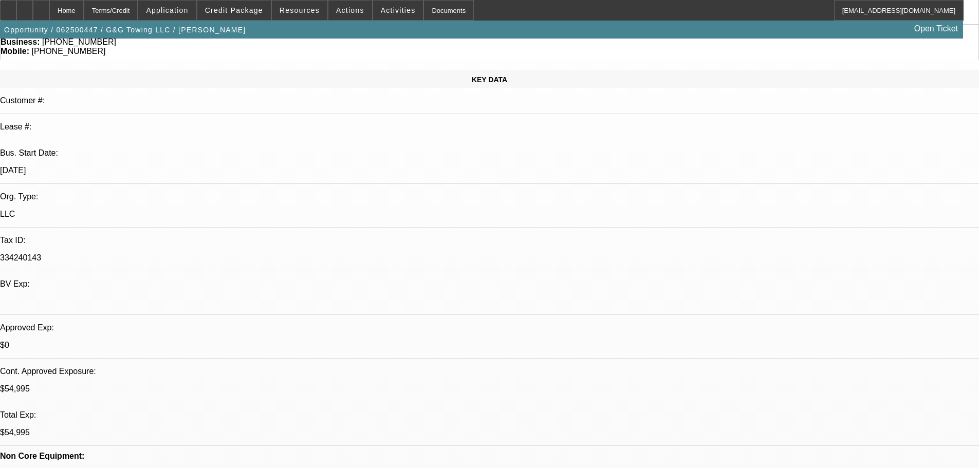
drag
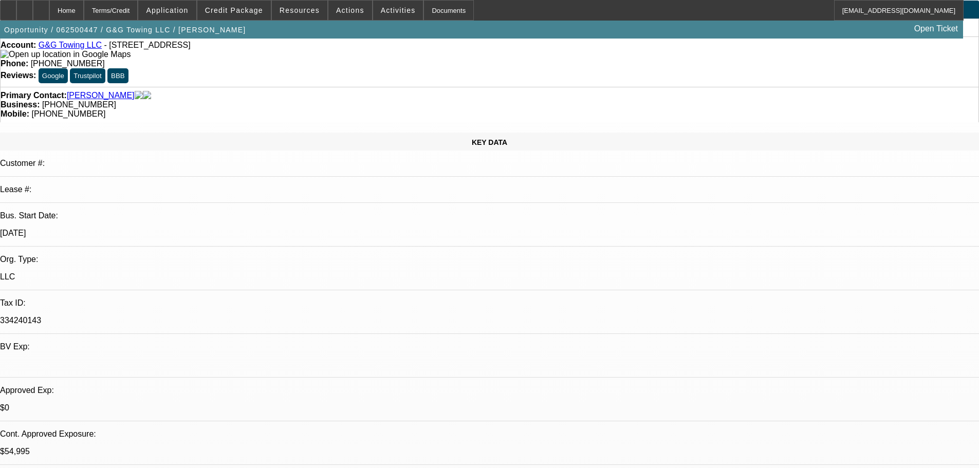
drag, startPoint x: 458, startPoint y: 219, endPoint x: 481, endPoint y: 43, distance: 177.3
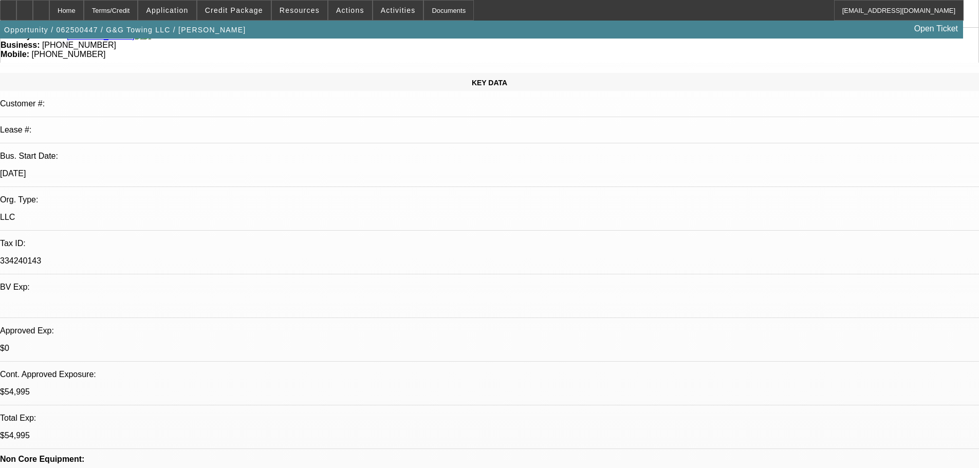
drag, startPoint x: 484, startPoint y: 240, endPoint x: 491, endPoint y: 335, distance: 95.4
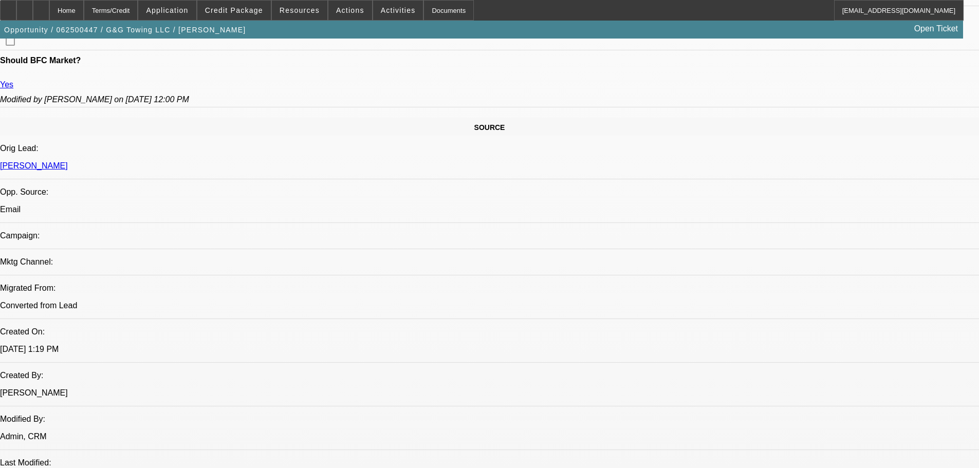
drag, startPoint x: 463, startPoint y: 172, endPoint x: 448, endPoint y: 251, distance: 80.1
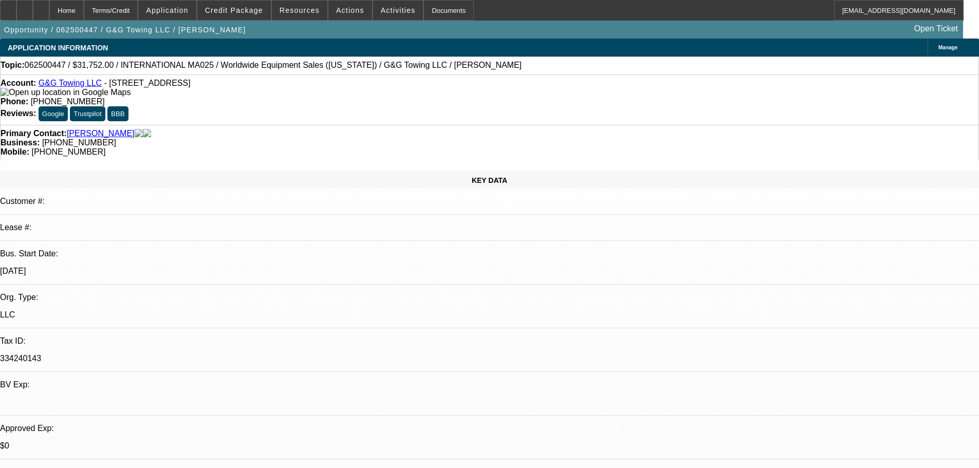
drag, startPoint x: 469, startPoint y: 218, endPoint x: 483, endPoint y: 172, distance: 48.8
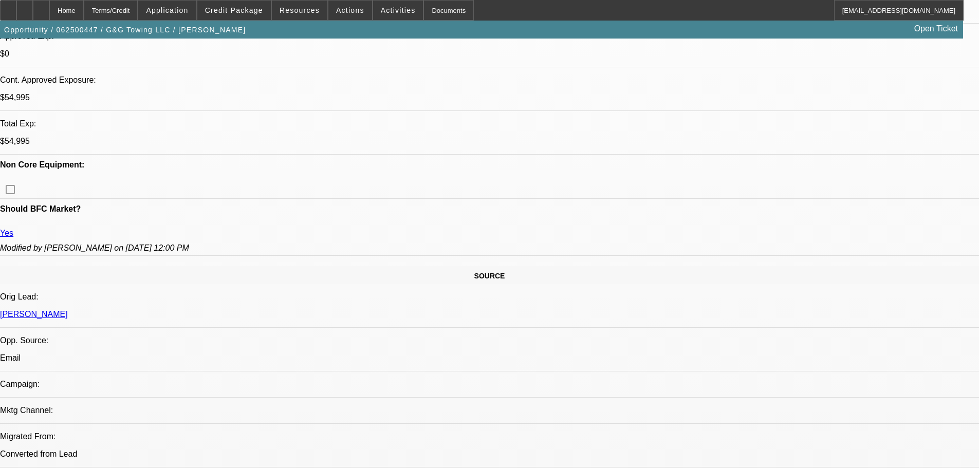
drag, startPoint x: 464, startPoint y: 207, endPoint x: 476, endPoint y: 284, distance: 78.6
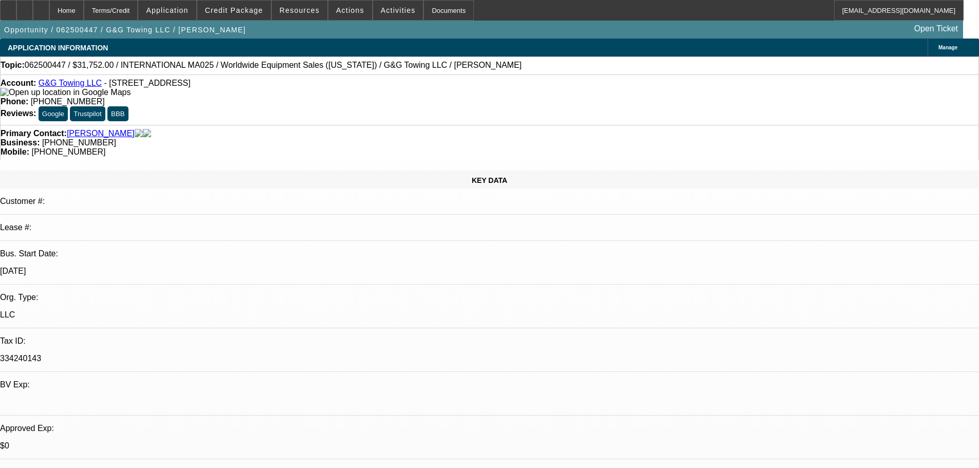
drag, startPoint x: 465, startPoint y: 225, endPoint x: 462, endPoint y: 168, distance: 57.2
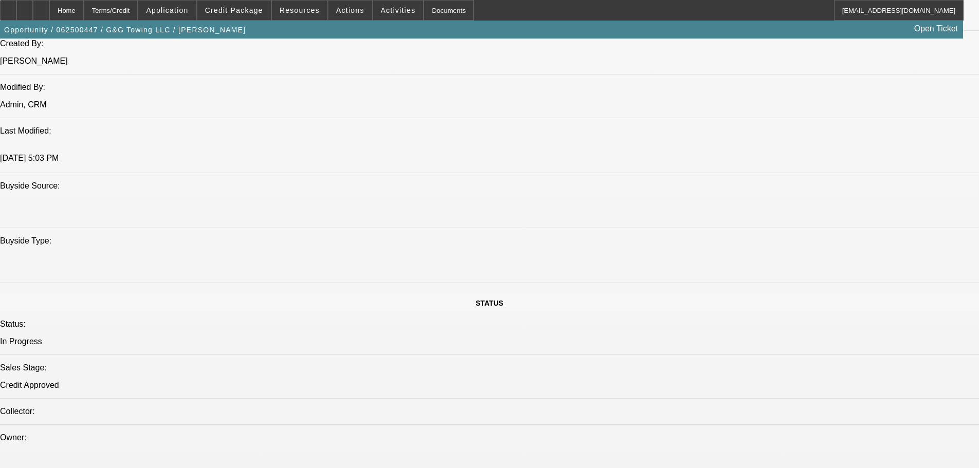
drag, startPoint x: 485, startPoint y: 288, endPoint x: 475, endPoint y: 370, distance: 82.4
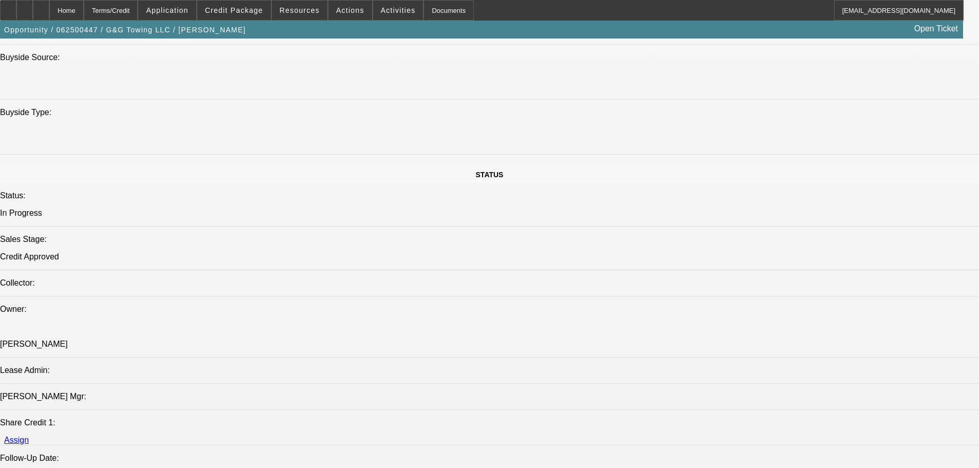
drag, startPoint x: 443, startPoint y: 199, endPoint x: 477, endPoint y: 230, distance: 46.6
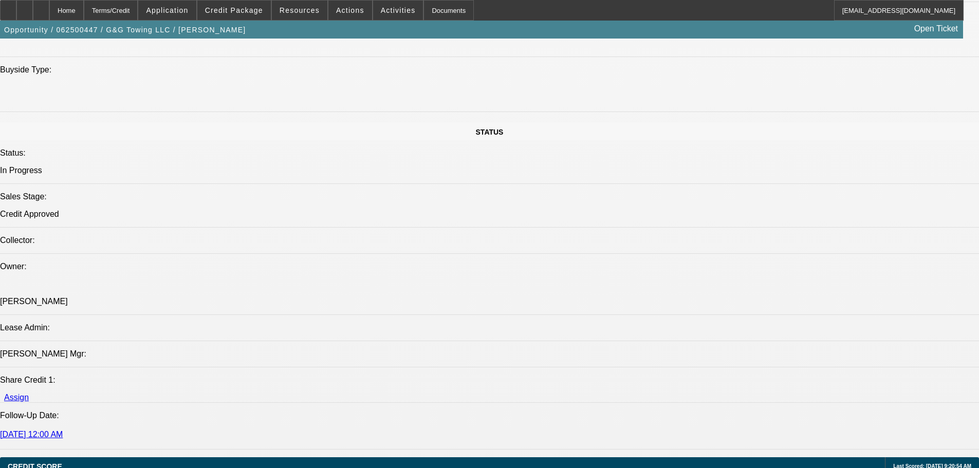
drag, startPoint x: 460, startPoint y: 187, endPoint x: 469, endPoint y: 290, distance: 103.2
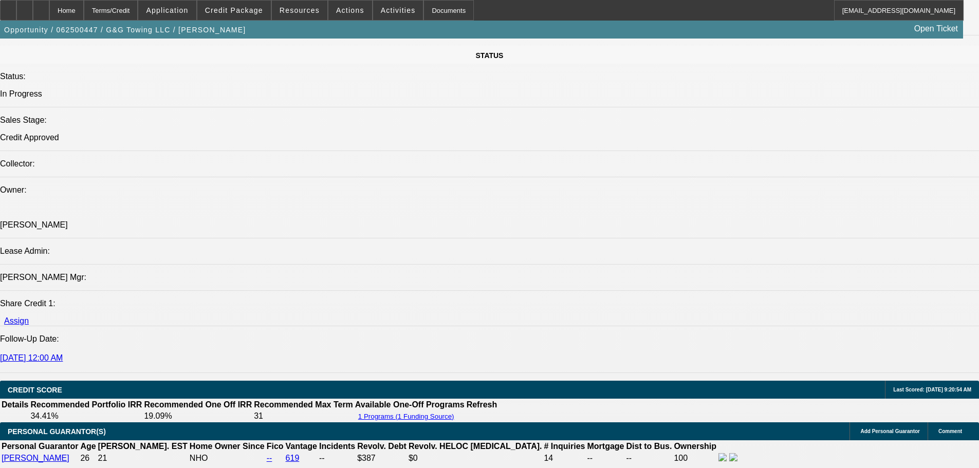
scroll to position [836, 0]
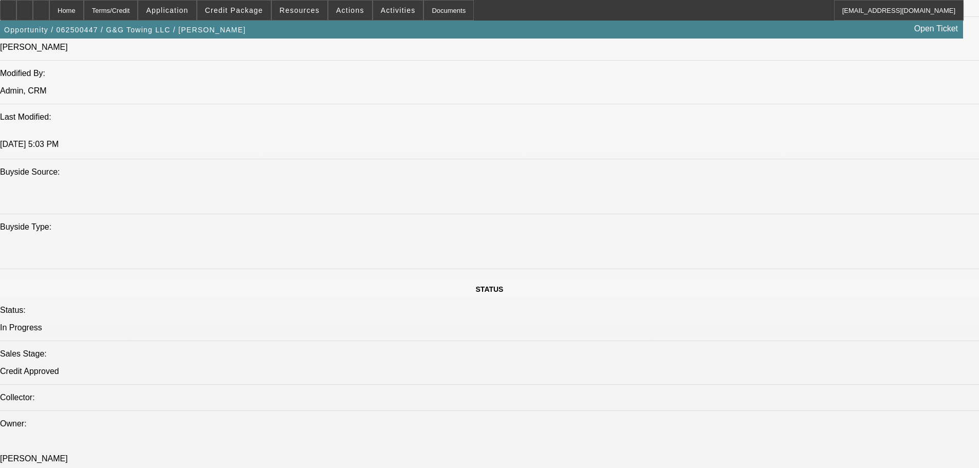
drag, startPoint x: 468, startPoint y: 185, endPoint x: 472, endPoint y: 100, distance: 84.9
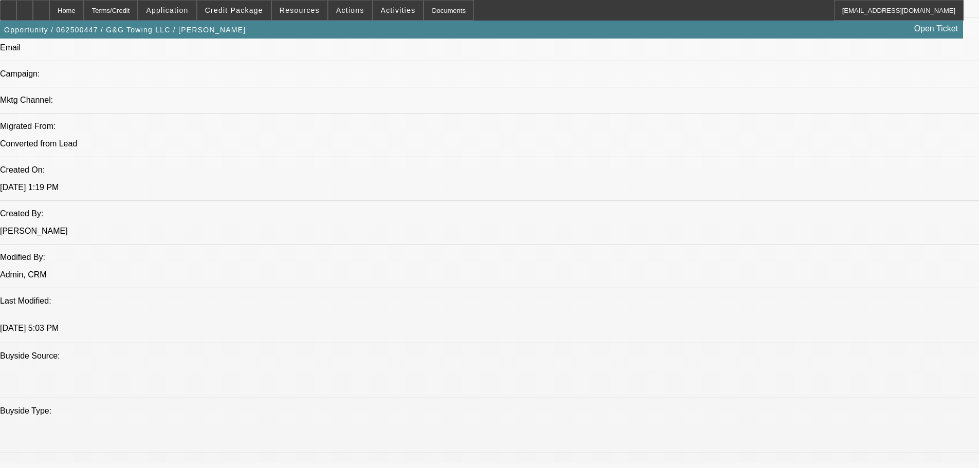
drag, startPoint x: 471, startPoint y: 205, endPoint x: 471, endPoint y: 127, distance: 77.6
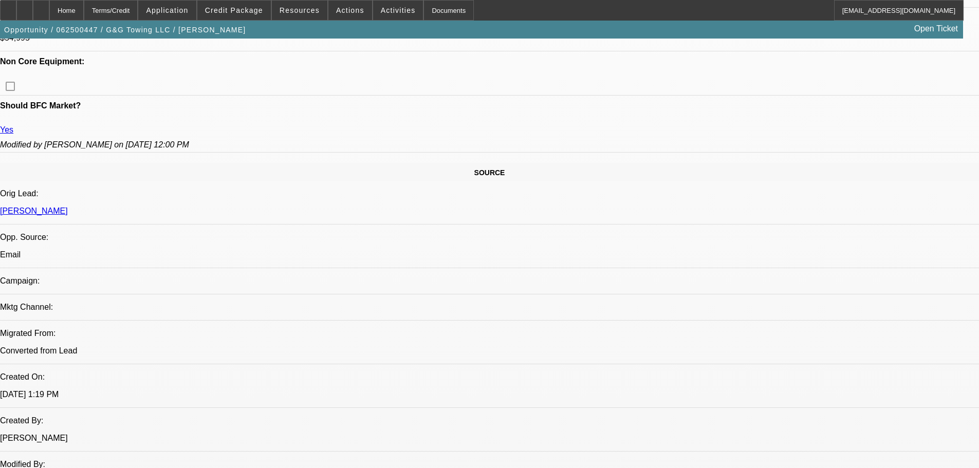
drag, startPoint x: 462, startPoint y: 260, endPoint x: 458, endPoint y: 181, distance: 79.3
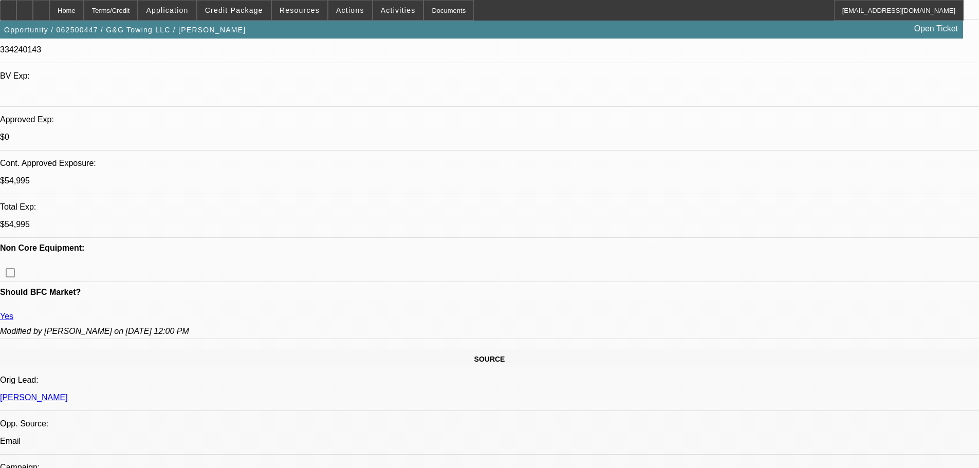
scroll to position [28, 0]
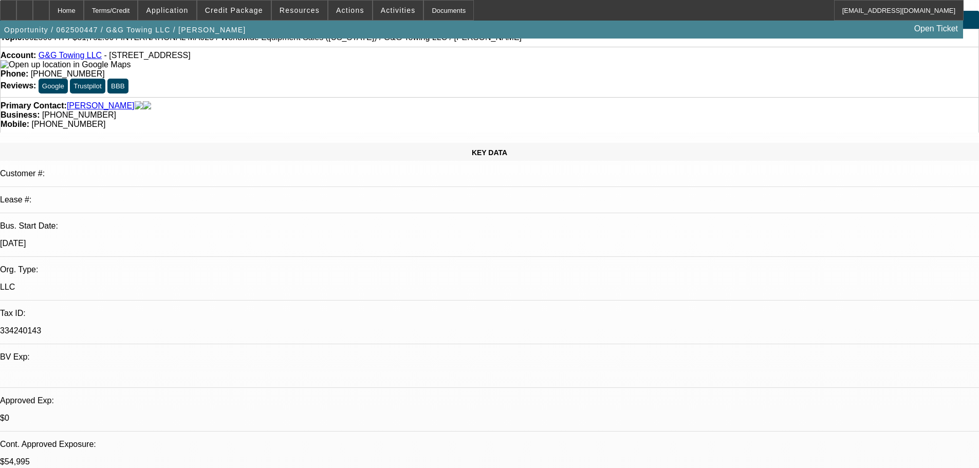
drag, startPoint x: 476, startPoint y: 257, endPoint x: 482, endPoint y: 153, distance: 104.0
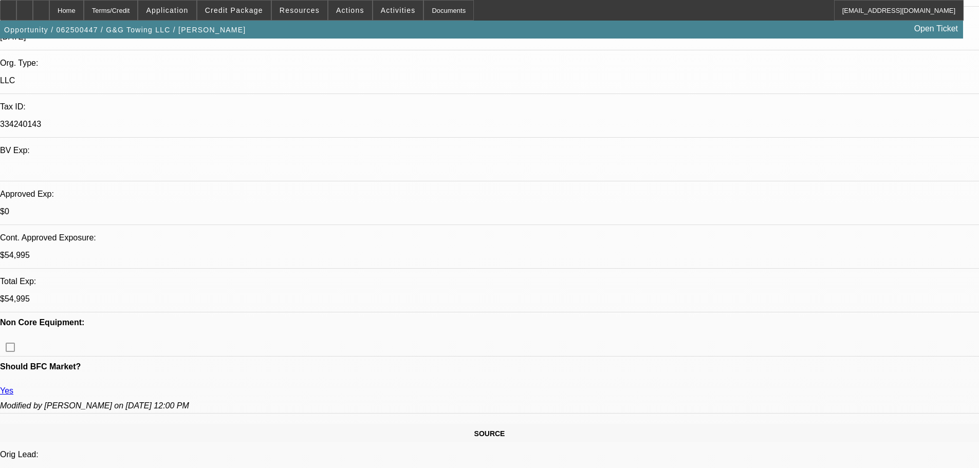
drag, startPoint x: 479, startPoint y: 291, endPoint x: 485, endPoint y: 403, distance: 111.7
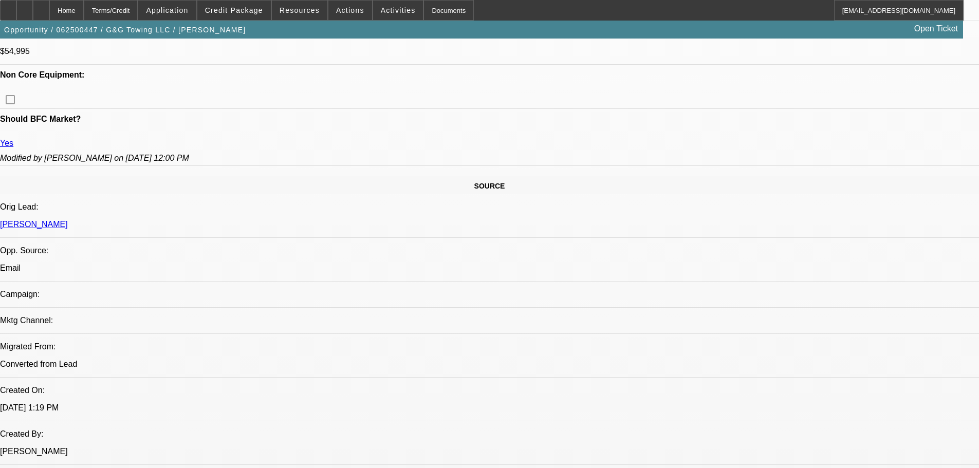
drag, startPoint x: 482, startPoint y: 199, endPoint x: 474, endPoint y: 302, distance: 102.6
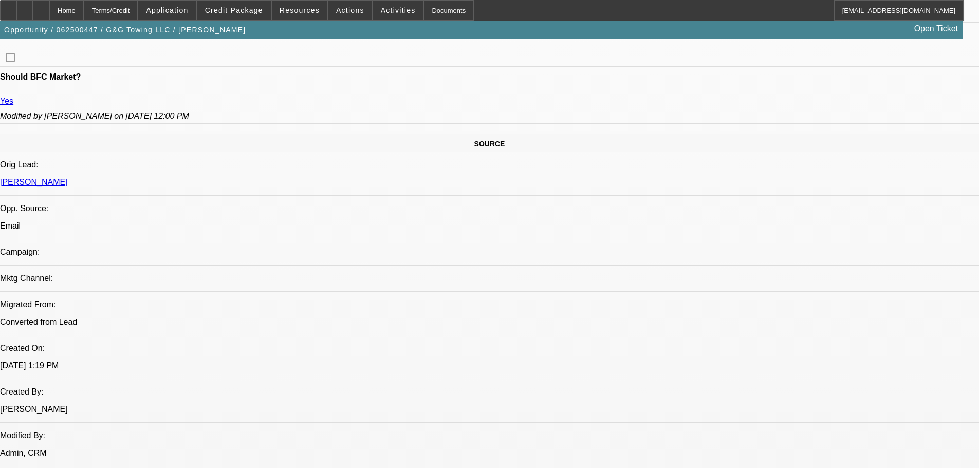
scroll to position [320, 0]
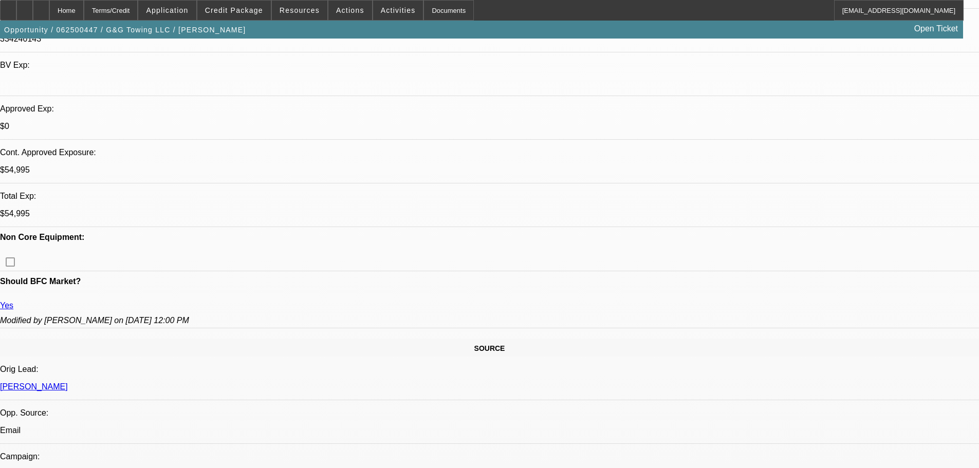
drag, startPoint x: 489, startPoint y: 249, endPoint x: 473, endPoint y: 123, distance: 127.0
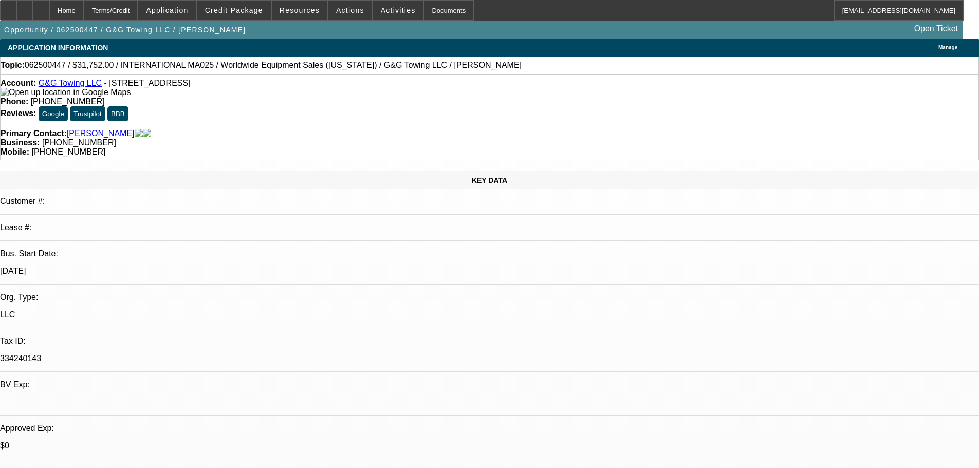
drag, startPoint x: 504, startPoint y: 272, endPoint x: 497, endPoint y: 198, distance: 74.4
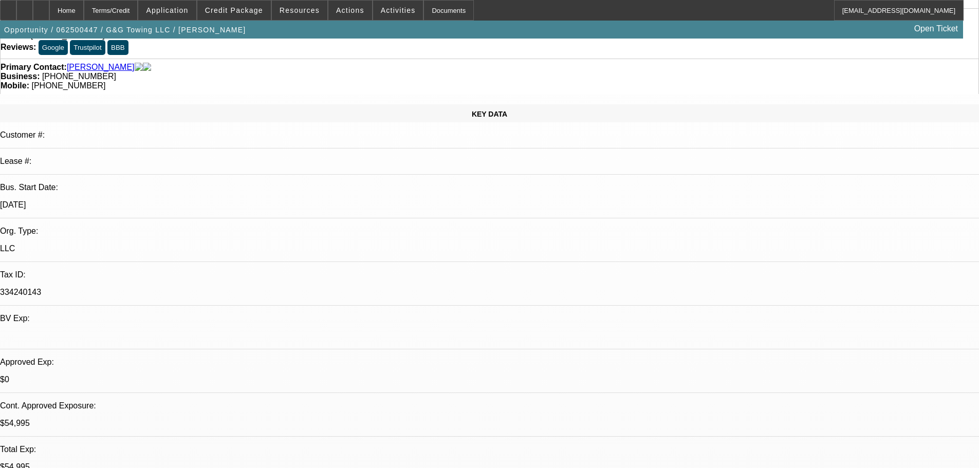
drag, startPoint x: 503, startPoint y: 247, endPoint x: 516, endPoint y: 326, distance: 80.2
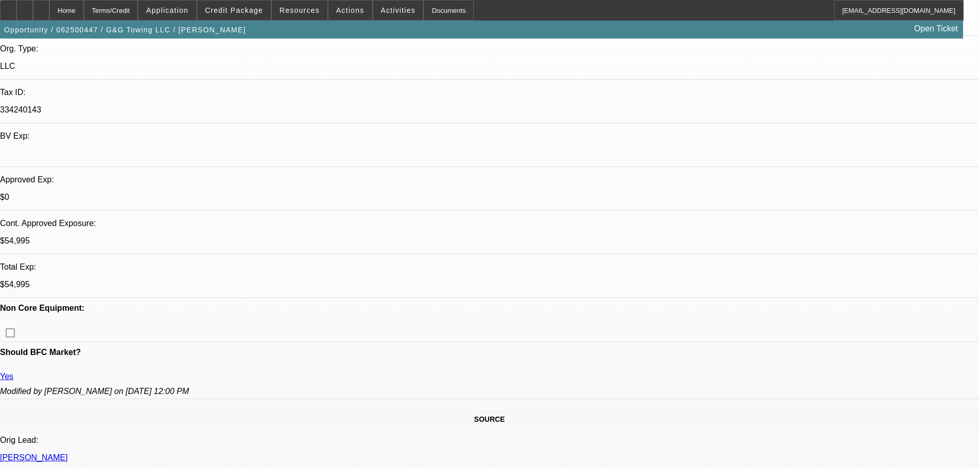
drag, startPoint x: 500, startPoint y: 227, endPoint x: 477, endPoint y: 77, distance: 152.0
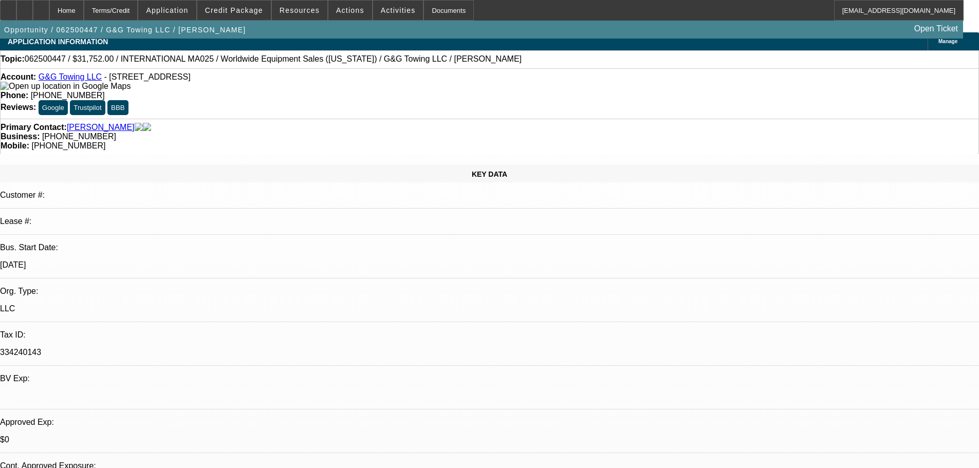
drag, startPoint x: 485, startPoint y: 247, endPoint x: 494, endPoint y: 240, distance: 11.3
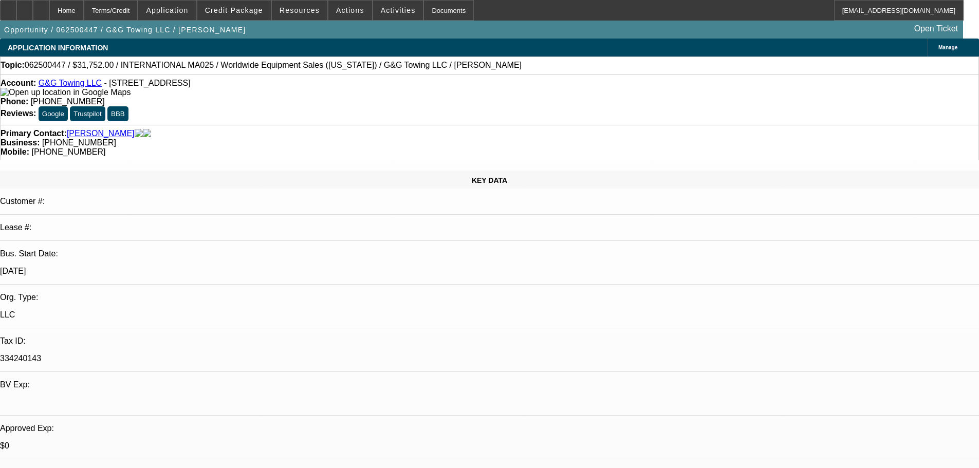
drag, startPoint x: 494, startPoint y: 240, endPoint x: 493, endPoint y: 194, distance: 45.8
drag, startPoint x: 499, startPoint y: 248, endPoint x: 498, endPoint y: 212, distance: 36.0
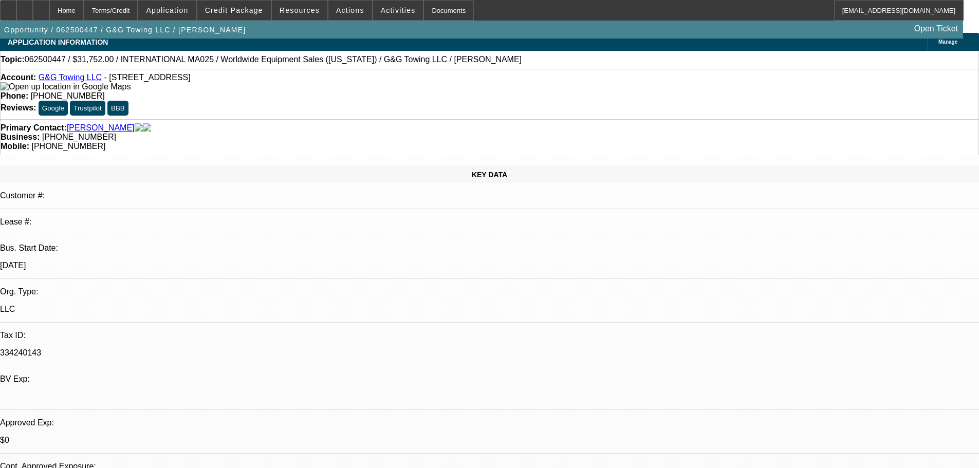
drag, startPoint x: 500, startPoint y: 246, endPoint x: 498, endPoint y: 251, distance: 6.0
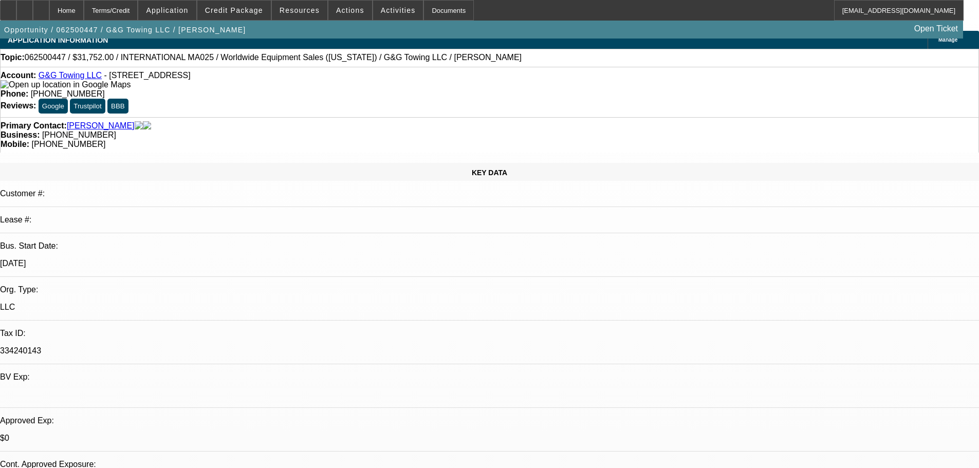
drag, startPoint x: 498, startPoint y: 238, endPoint x: 491, endPoint y: 179, distance: 58.5
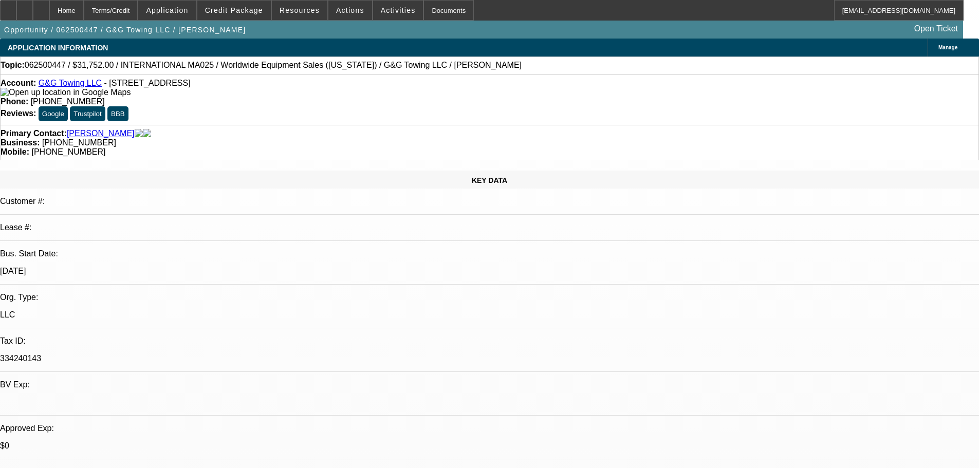
drag, startPoint x: 502, startPoint y: 243, endPoint x: 492, endPoint y: 203, distance: 41.2
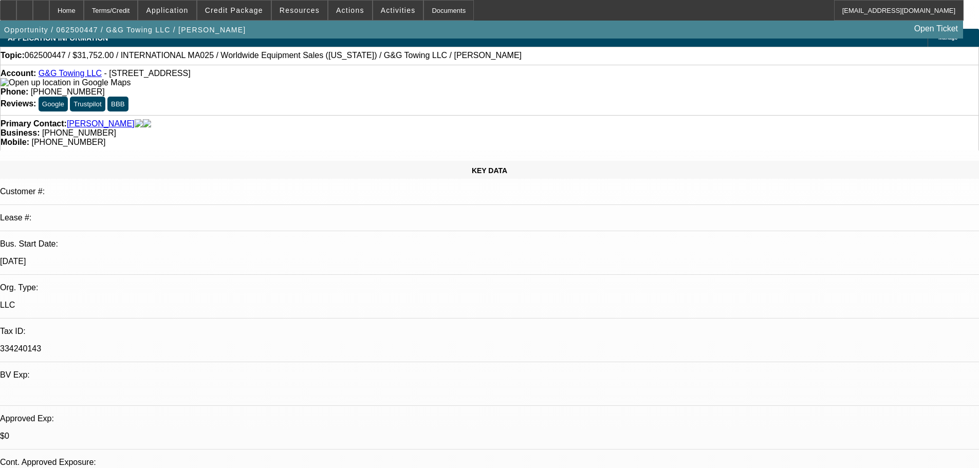
drag, startPoint x: 495, startPoint y: 249, endPoint x: 498, endPoint y: 263, distance: 14.3
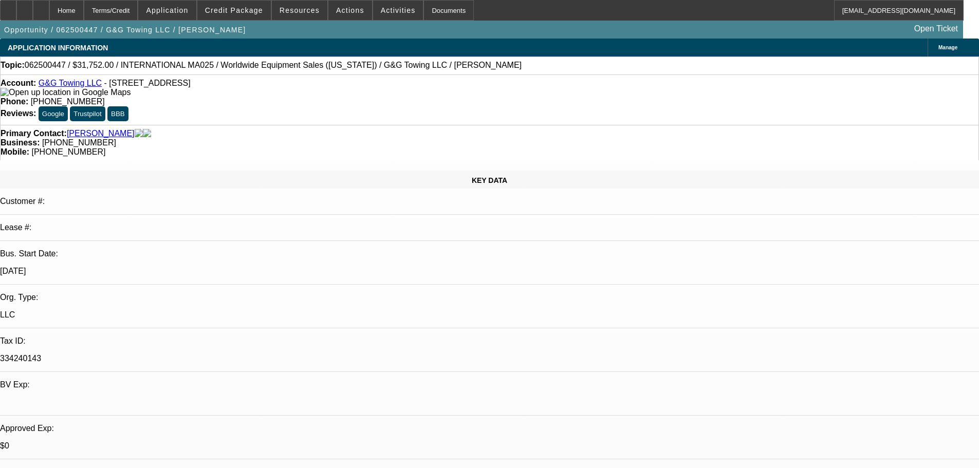
drag, startPoint x: 508, startPoint y: 236, endPoint x: 509, endPoint y: 155, distance: 81.2
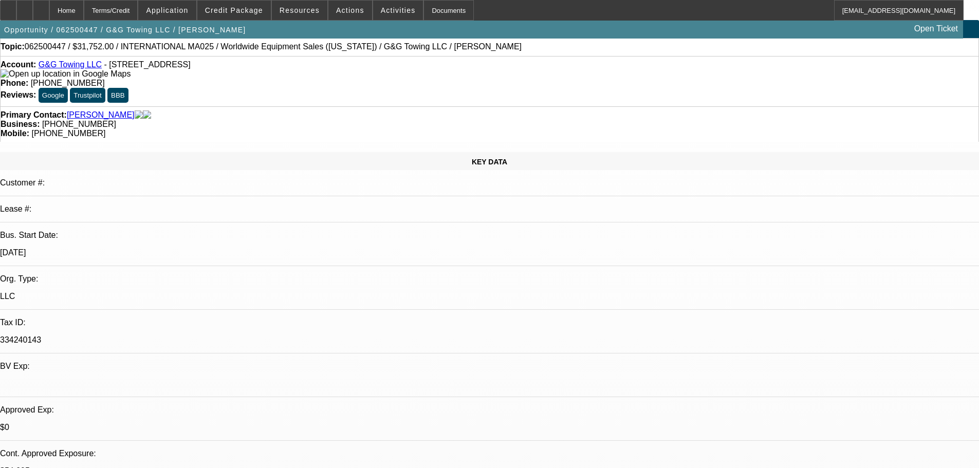
drag, startPoint x: 510, startPoint y: 246, endPoint x: 506, endPoint y: 269, distance: 23.4
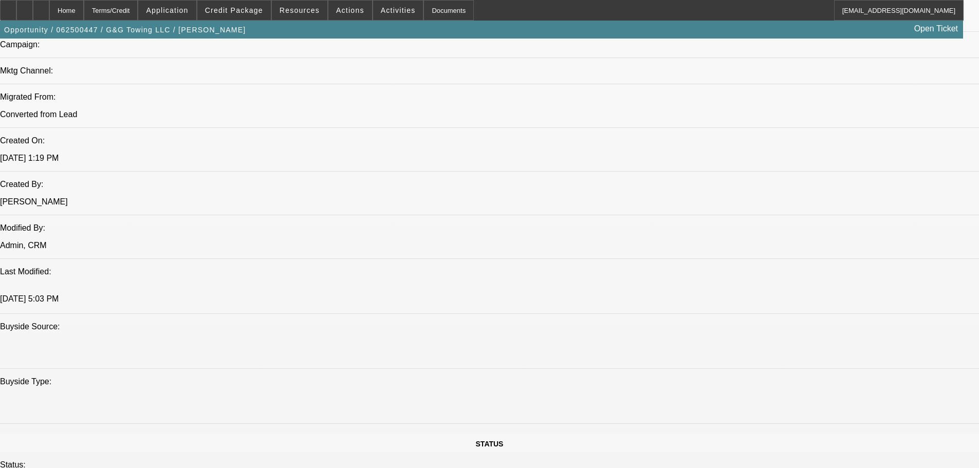
scroll to position [0, 0]
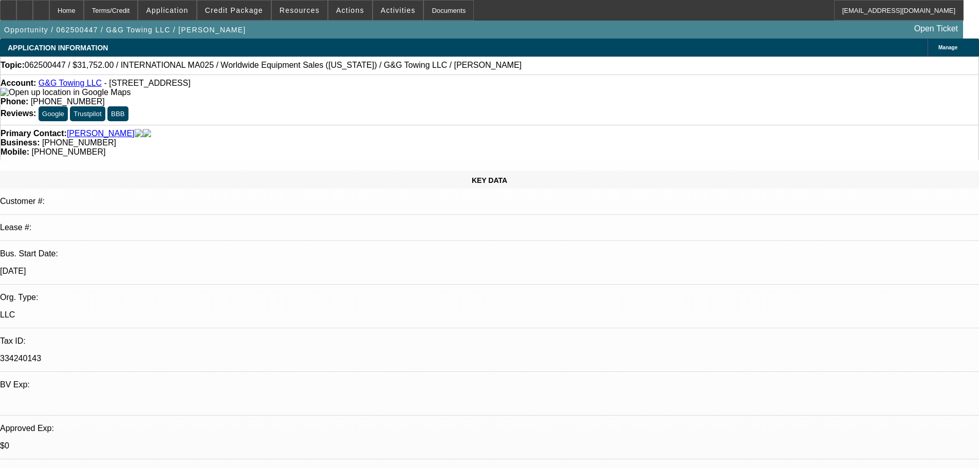
drag, startPoint x: 488, startPoint y: 235, endPoint x: 449, endPoint y: 45, distance: 194.7
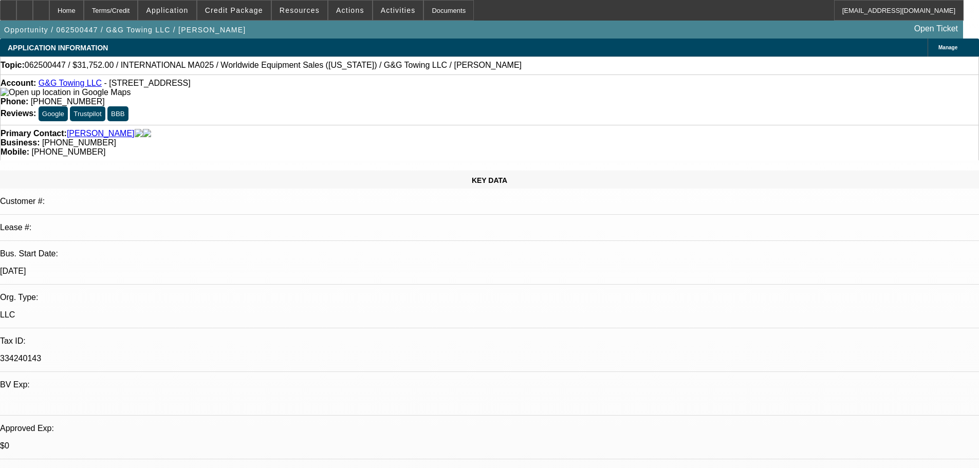
radio input "true"
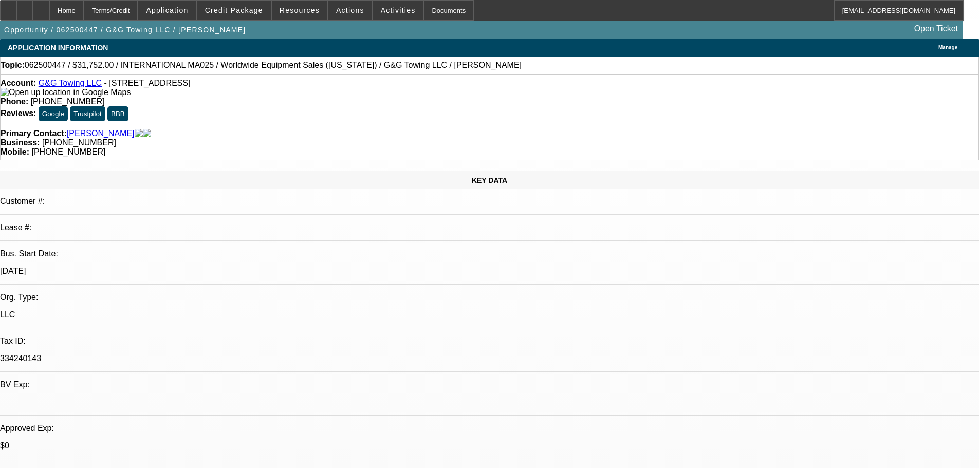
type textarea "8/14 TT [PERSON_NAME], has approval from united capital source for a few more m…"
radio input "true"
drag, startPoint x: 594, startPoint y: 320, endPoint x: 592, endPoint y: 183, distance: 137.3
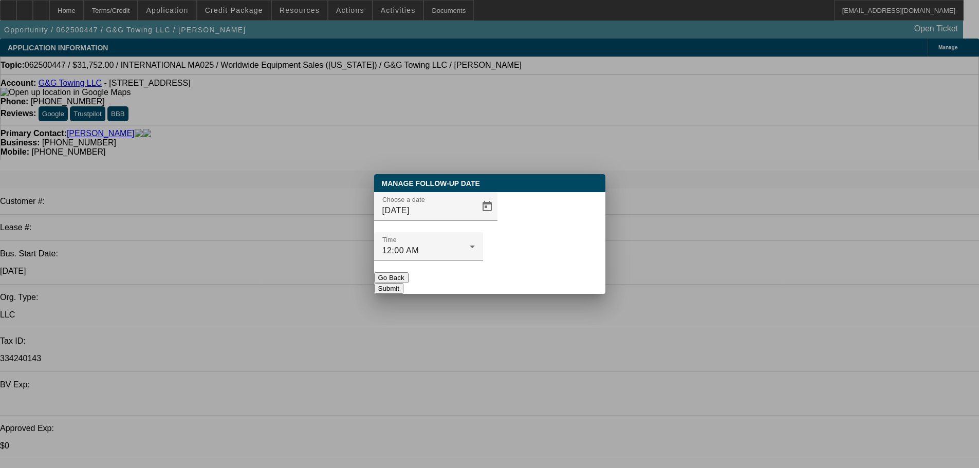
click at [601, 263] on div at bounding box center [489, 234] width 979 height 468
click at [475, 219] on span "Open calendar" at bounding box center [487, 206] width 25 height 25
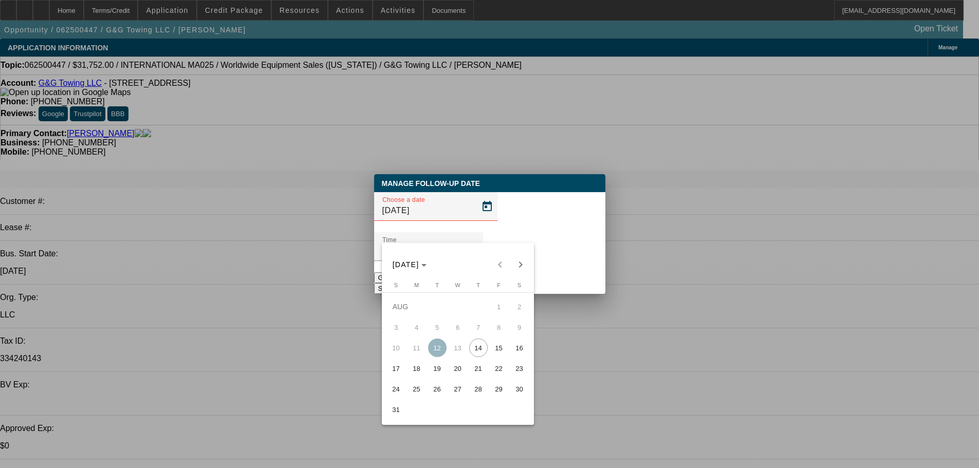
click at [497, 349] on span "15" at bounding box center [499, 348] width 19 height 19
type input "[DATE]"
drag, startPoint x: 564, startPoint y: 277, endPoint x: 553, endPoint y: 266, distance: 15.6
click at [563, 277] on div "Manage Follow-Up Date Choose a date [DATE] Time 12:00 AM Go Back Submit" at bounding box center [489, 234] width 231 height 120
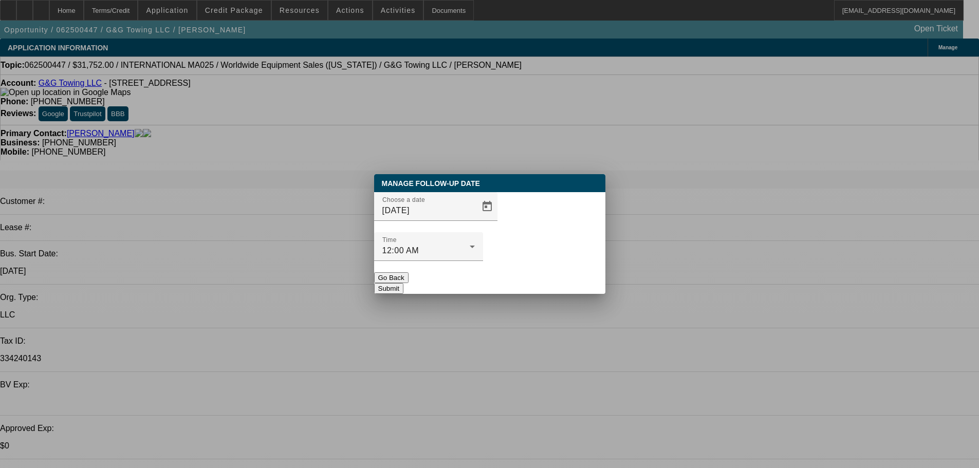
drag, startPoint x: 553, startPoint y: 266, endPoint x: 546, endPoint y: 307, distance: 41.7
click at [404, 283] on button "Submit" at bounding box center [388, 288] width 29 height 11
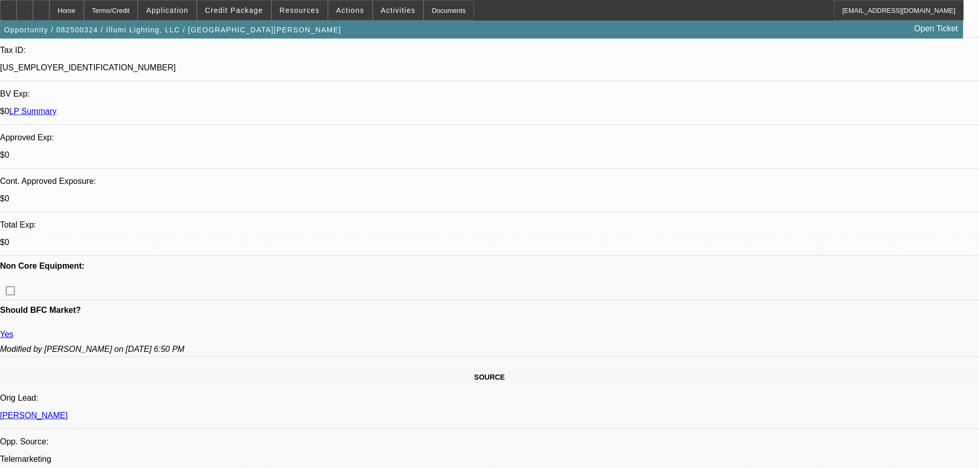
select select "0"
select select "3"
select select "0"
select select "6"
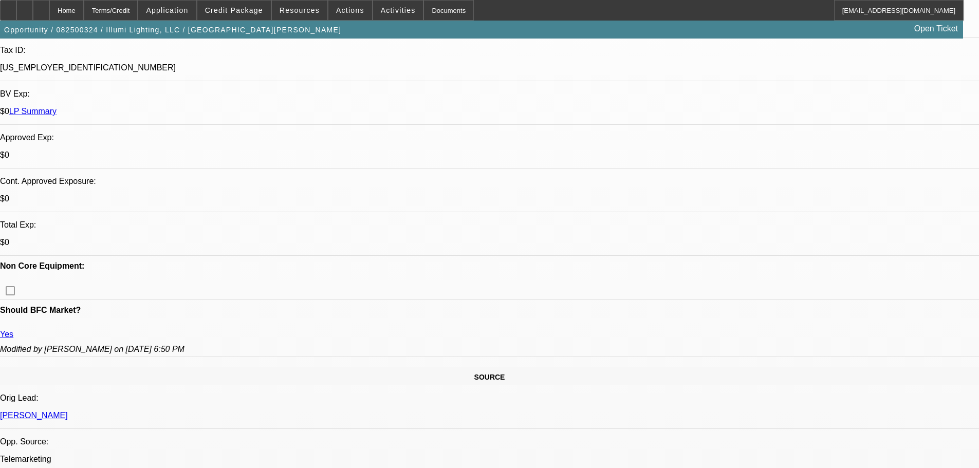
select select "0"
select select "3"
select select "0"
select select "6"
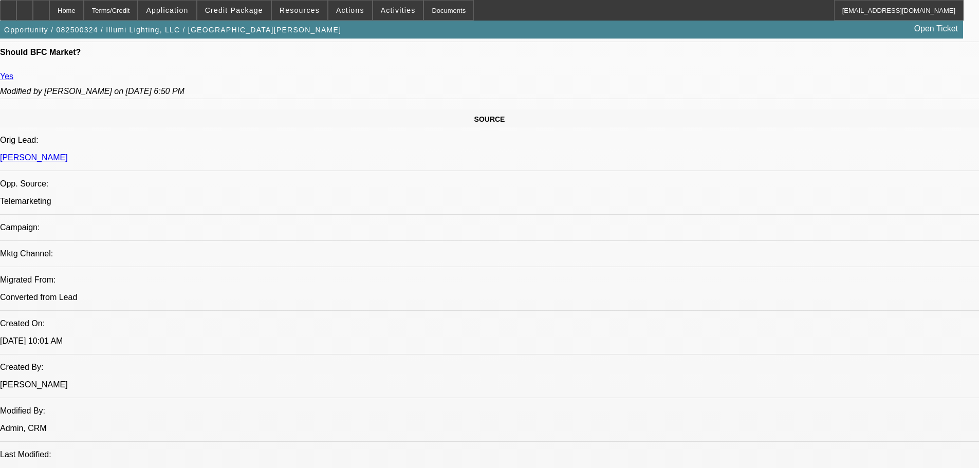
scroll to position [581, 0]
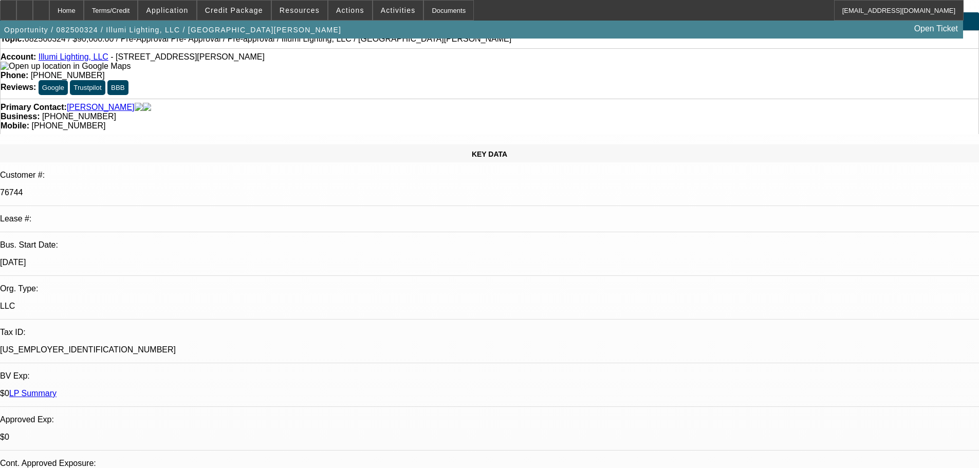
scroll to position [154, 0]
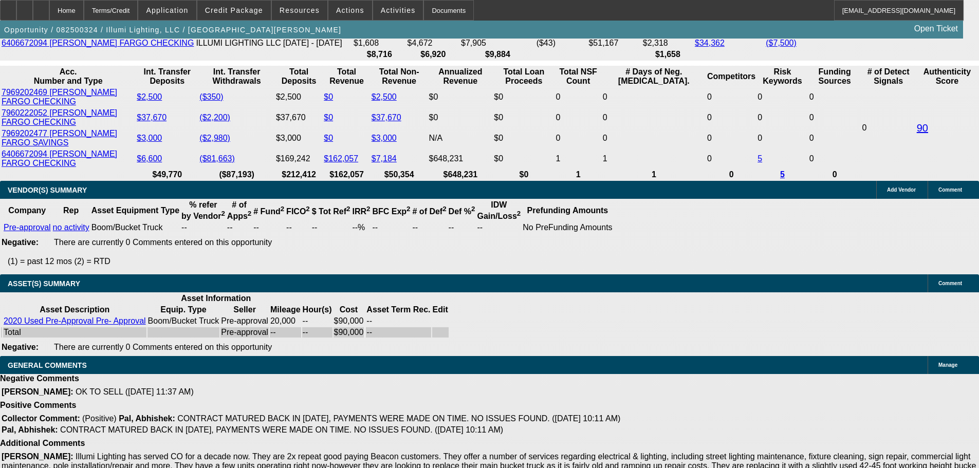
drag, startPoint x: 381, startPoint y: 270, endPoint x: 394, endPoint y: 331, distance: 62.0
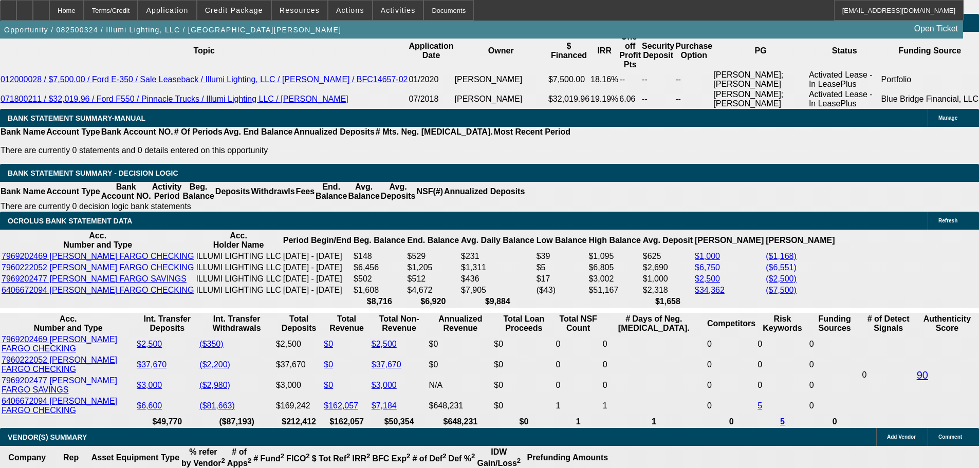
drag, startPoint x: 394, startPoint y: 331, endPoint x: 394, endPoint y: 216, distance: 114.6
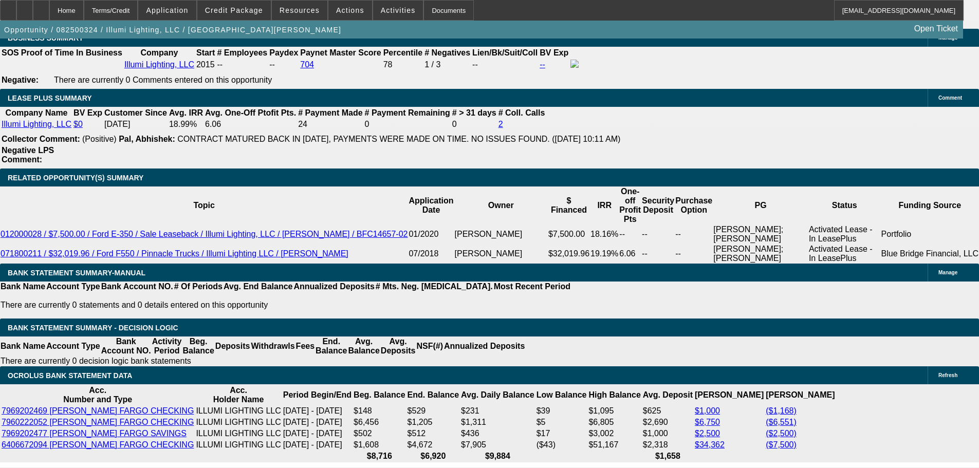
scroll to position [1051, 0]
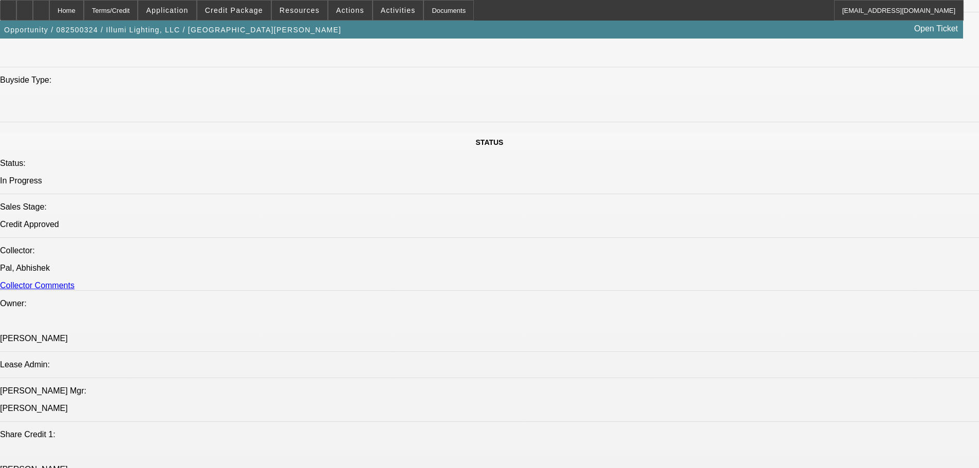
drag, startPoint x: 578, startPoint y: 127, endPoint x: 584, endPoint y: -2, distance: 129.2
